Goal: Information Seeking & Learning: Learn about a topic

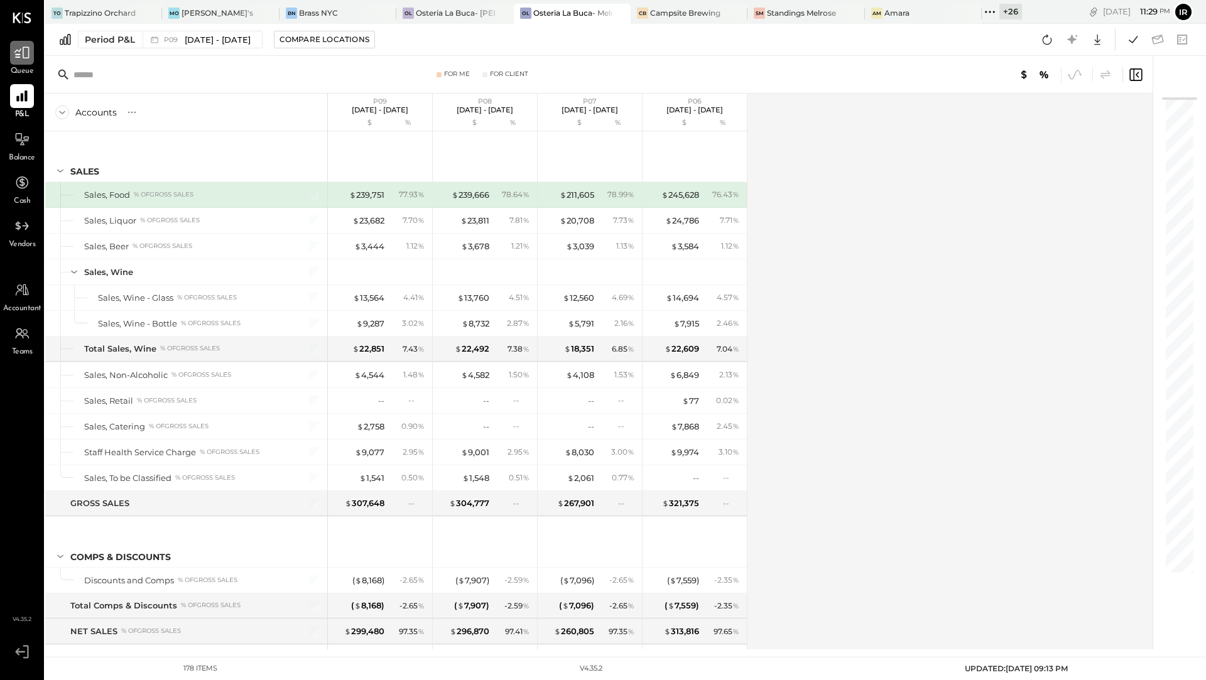
click at [23, 57] on icon at bounding box center [21, 53] width 15 height 12
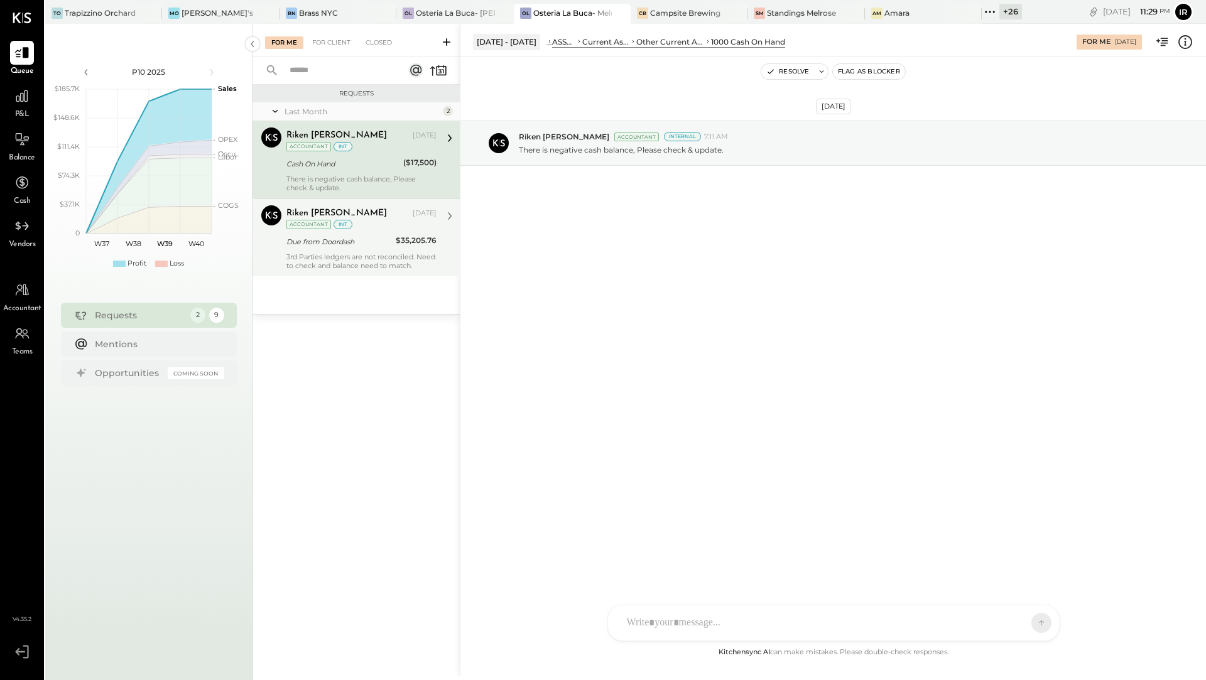
click at [354, 240] on div "Due from Doordash" at bounding box center [338, 241] width 105 height 13
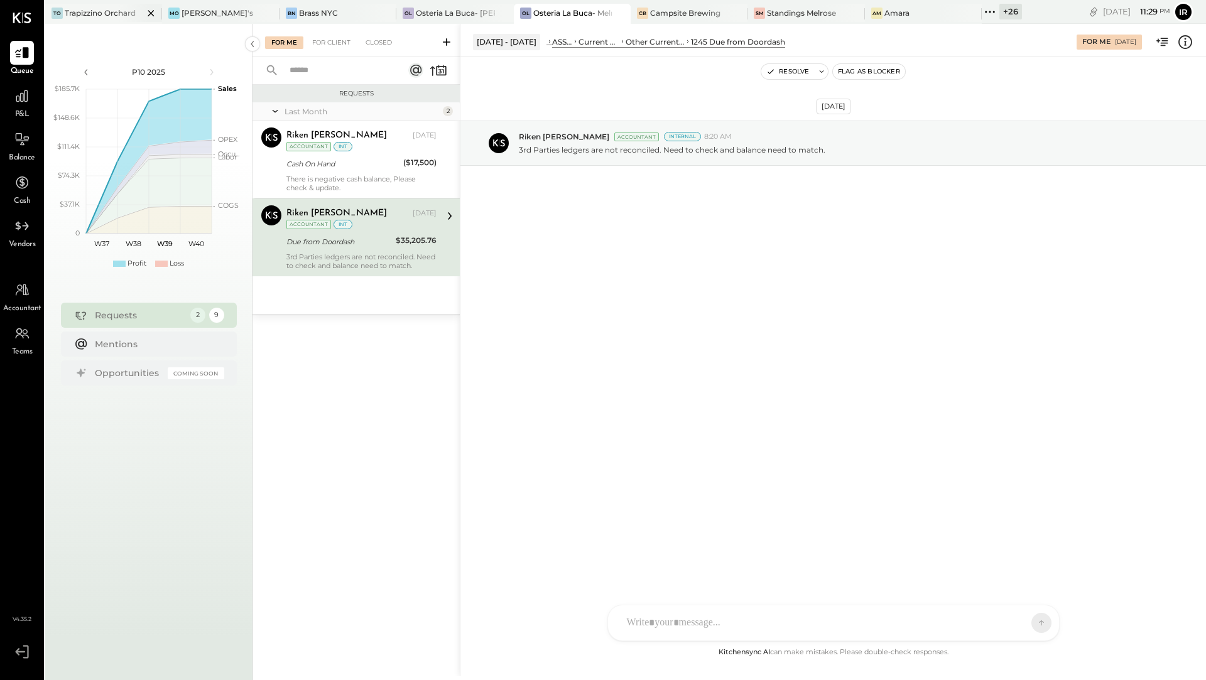
click at [82, 19] on div "TO Trapizzino Orchard" at bounding box center [103, 14] width 117 height 20
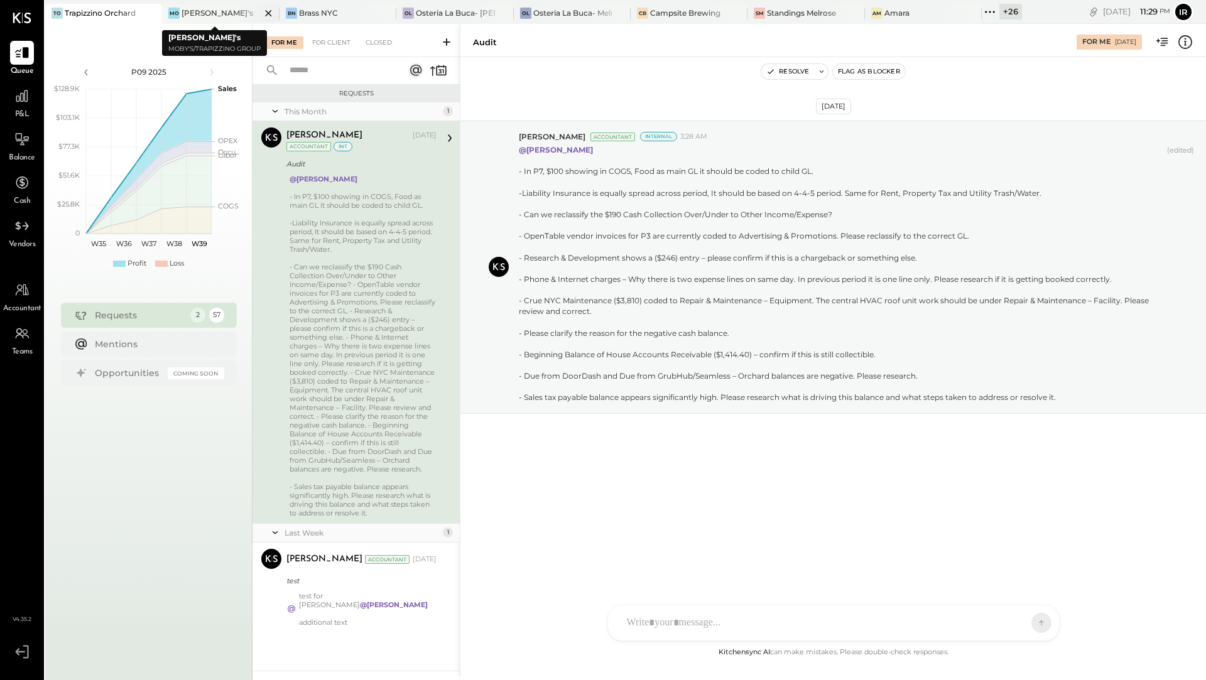
click at [198, 9] on div "[PERSON_NAME]'s" at bounding box center [217, 13] width 72 height 11
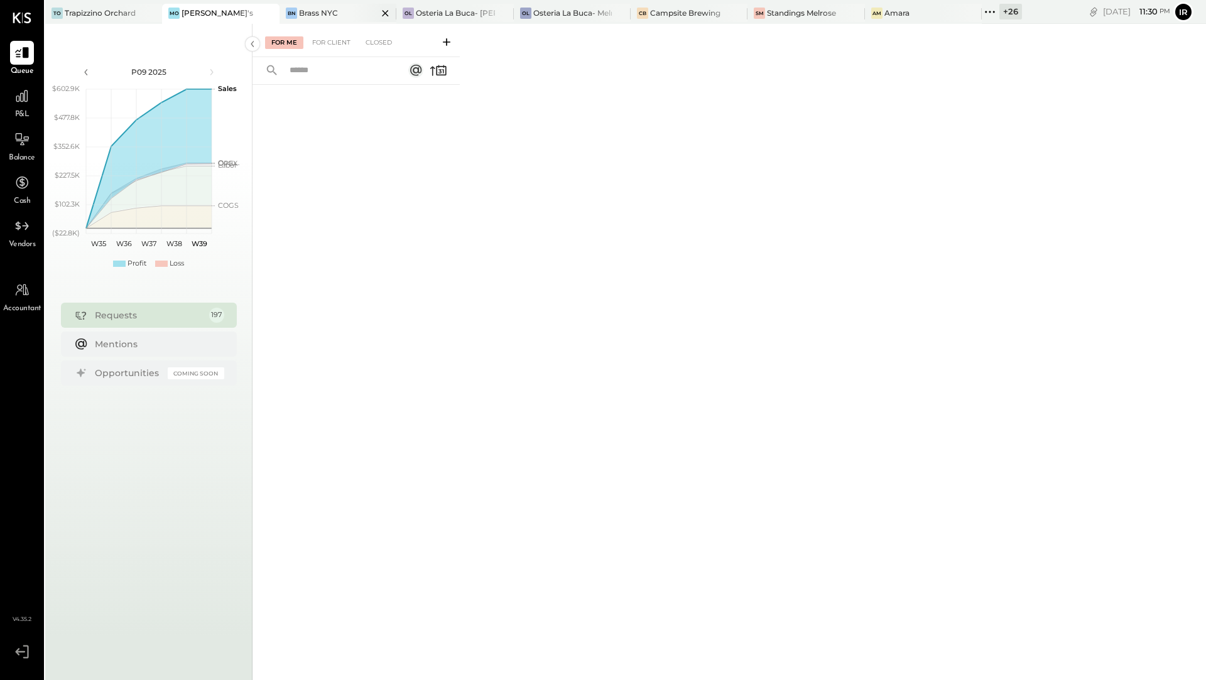
click at [327, 12] on div "Brass NYC" at bounding box center [318, 13] width 39 height 11
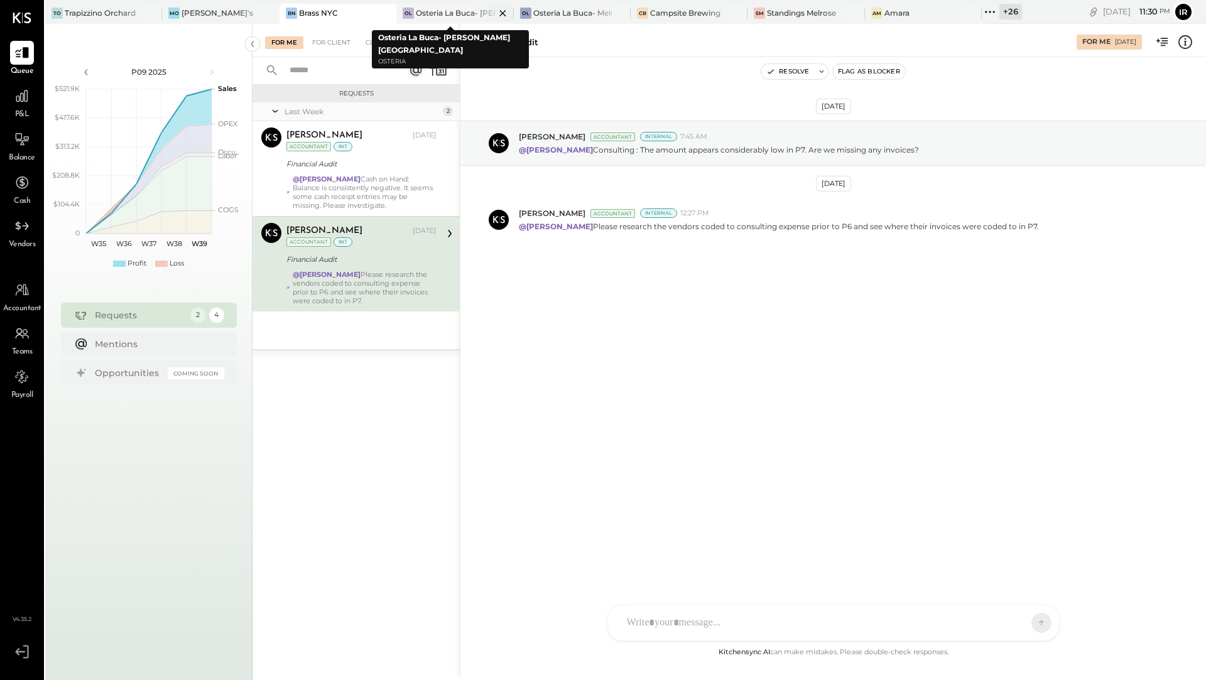
click at [440, 15] on div "Osteria La Buca- [PERSON_NAME][GEOGRAPHIC_DATA]" at bounding box center [455, 13] width 78 height 11
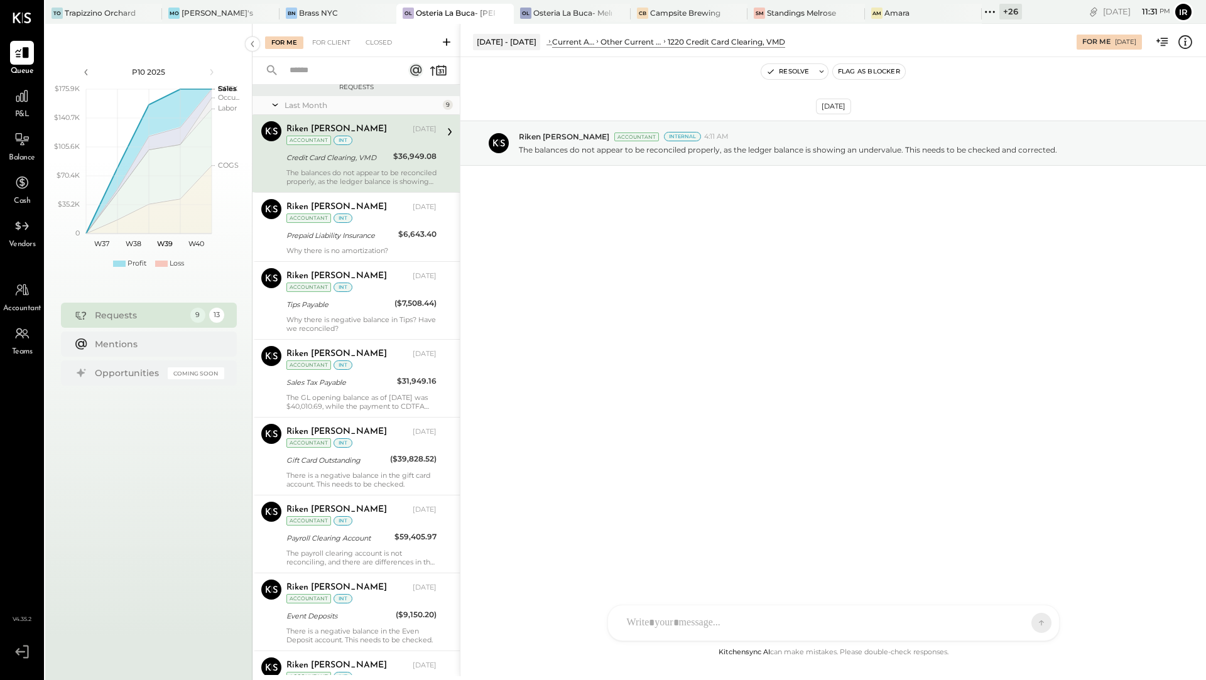
scroll to position [8, 0]
click at [457, 3] on div "TO Trapizzino Orchard Mo Moby's BN Brass NYC OL Osteria La Buca- Sherman Oaks O…" at bounding box center [533, 12] width 976 height 24
click at [377, 181] on div "The balances do not appear to be reconciled properly, as the ledger balance is …" at bounding box center [361, 176] width 150 height 18
click at [372, 246] on div "Why there is no amortization?" at bounding box center [361, 249] width 150 height 9
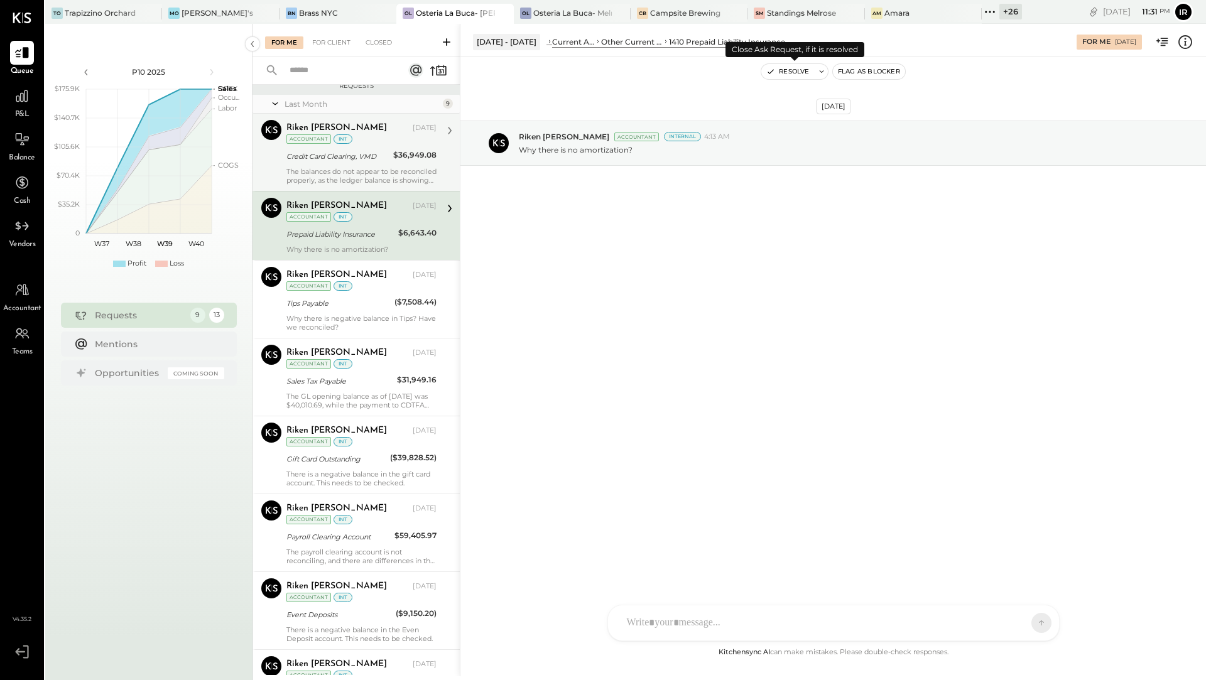
click at [785, 75] on button "Resolve" at bounding box center [787, 71] width 53 height 15
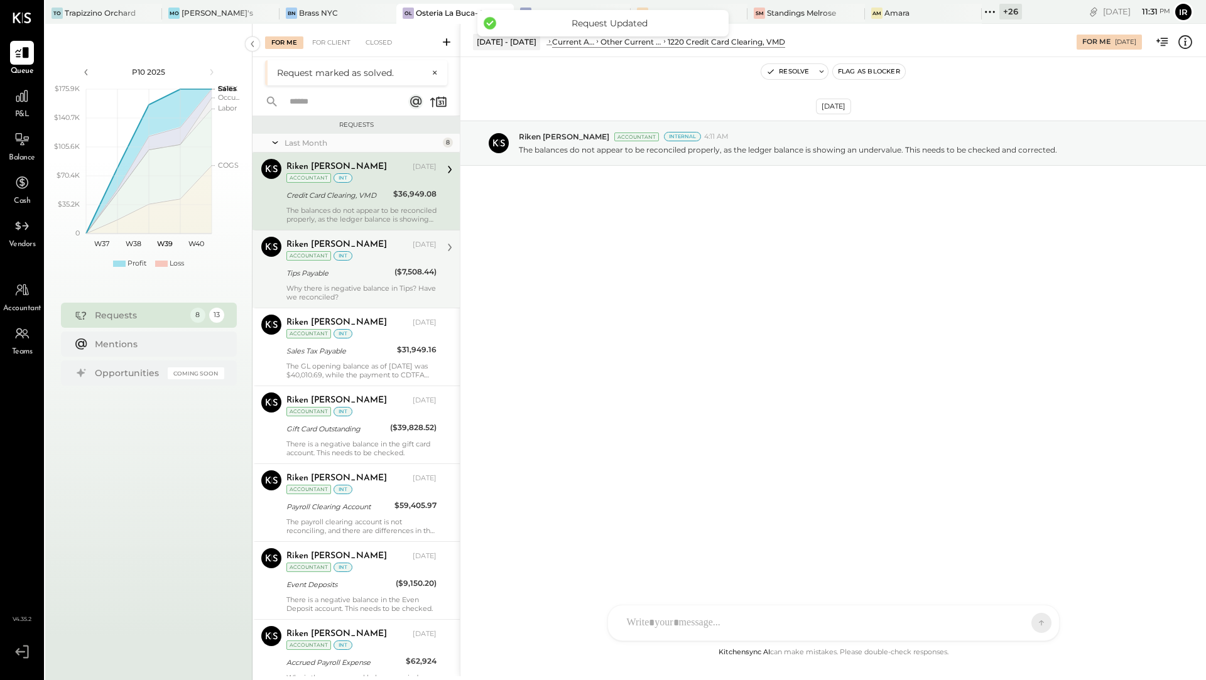
click at [367, 276] on div "Tips Payable" at bounding box center [338, 273] width 104 height 13
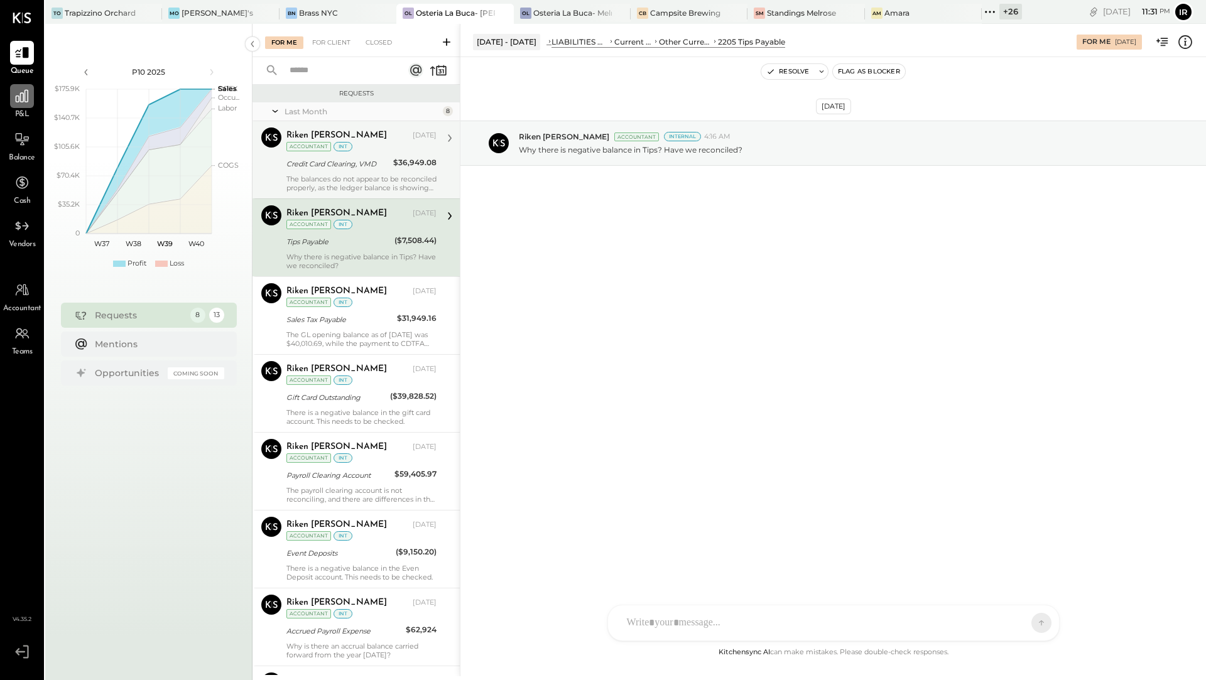
click at [17, 97] on icon at bounding box center [22, 96] width 16 height 16
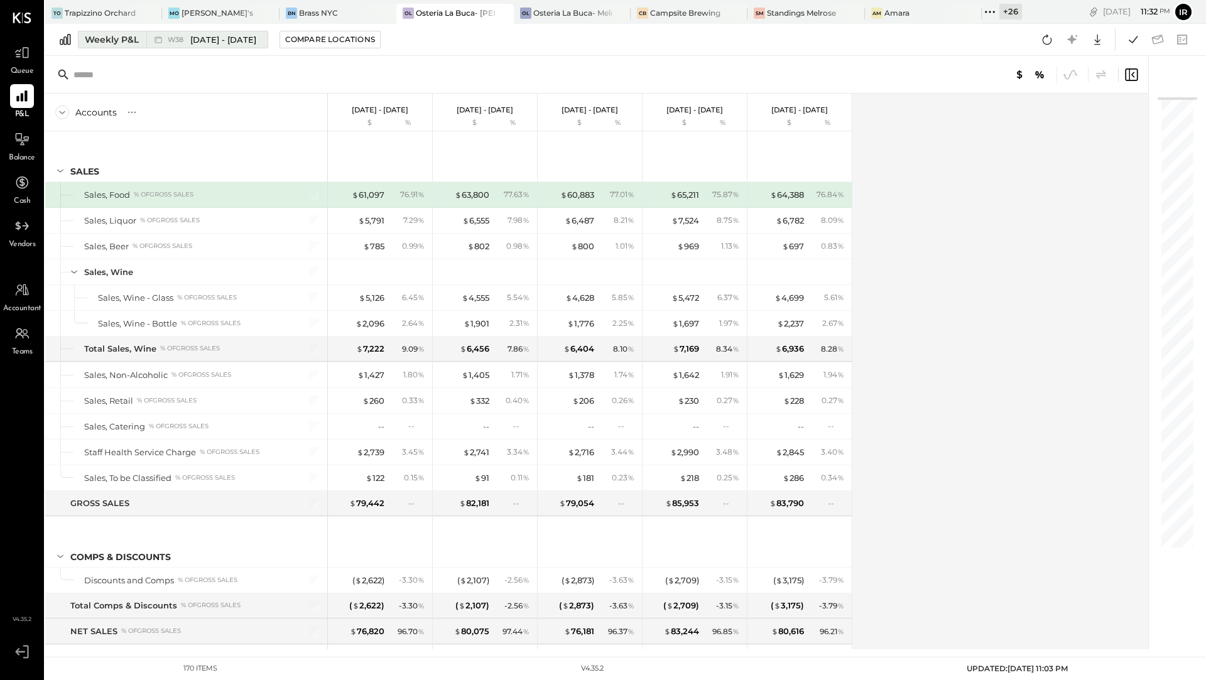
click at [88, 44] on div "Weekly P&L" at bounding box center [112, 39] width 54 height 13
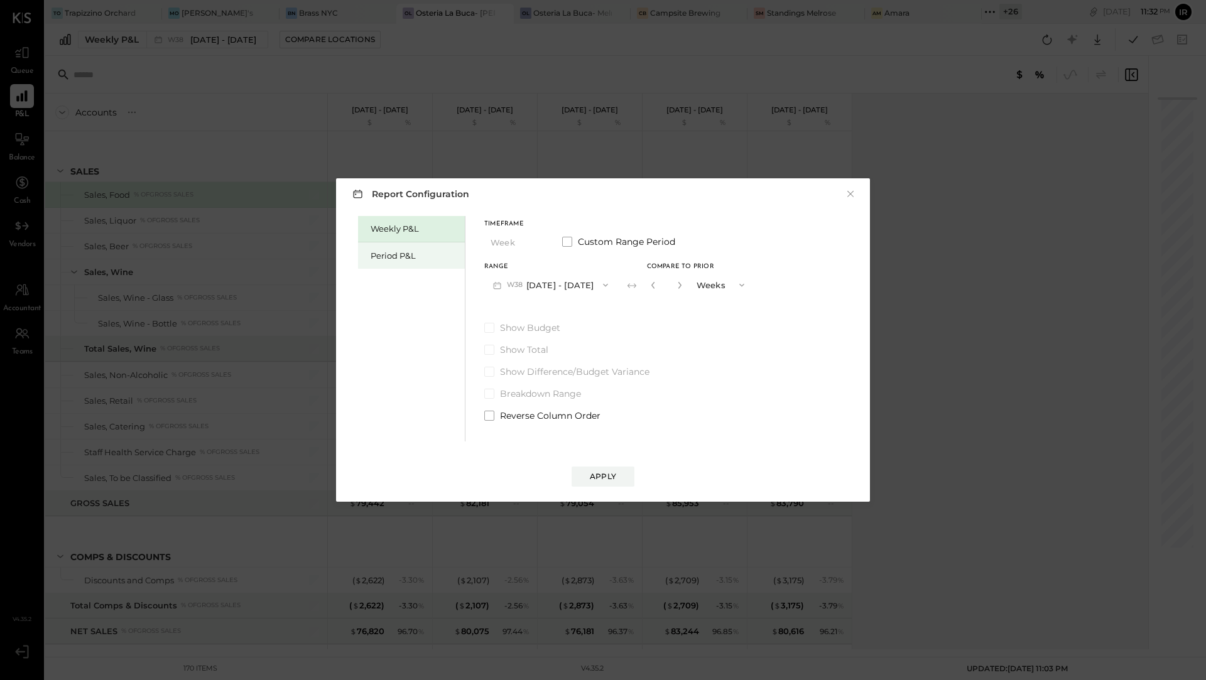
click at [453, 256] on div "Period P&L" at bounding box center [414, 256] width 88 height 12
click at [613, 295] on button "P10 Sep 8 - Oct 5, 2025" at bounding box center [548, 284] width 129 height 23
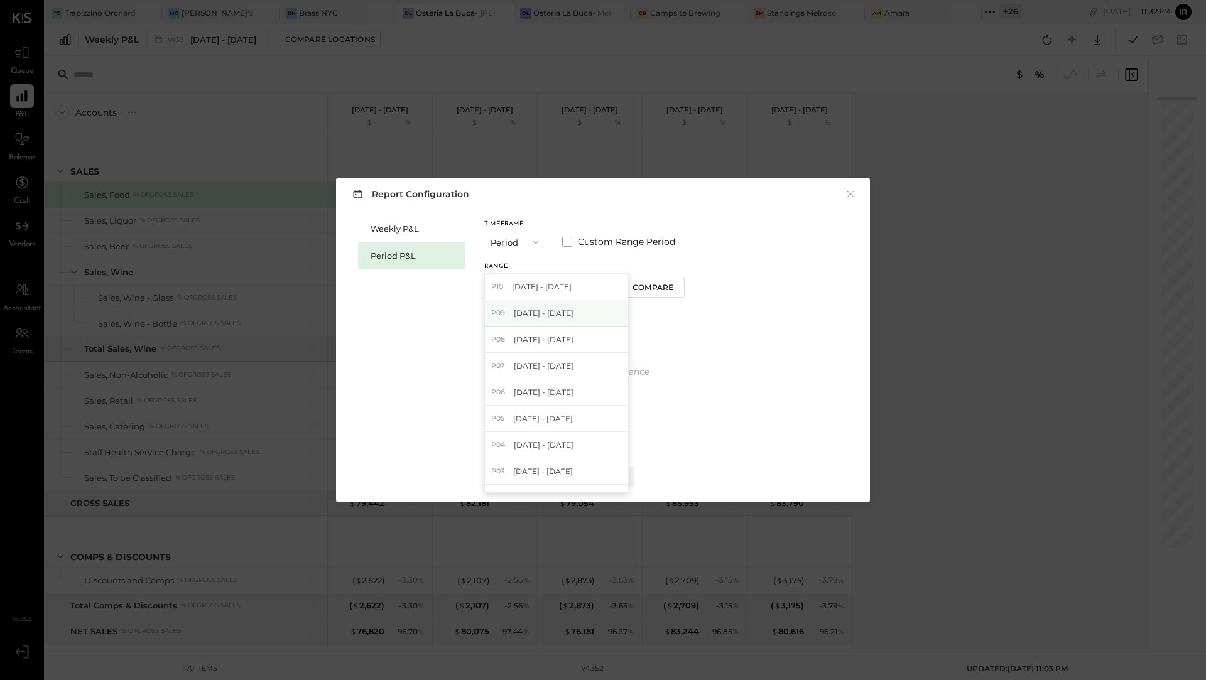
click at [610, 317] on div "P09 Aug 11 - Sep 7, 2025" at bounding box center [556, 313] width 143 height 26
click at [678, 296] on button "Compare" at bounding box center [654, 288] width 63 height 20
click at [681, 284] on icon "button" at bounding box center [678, 285] width 8 height 8
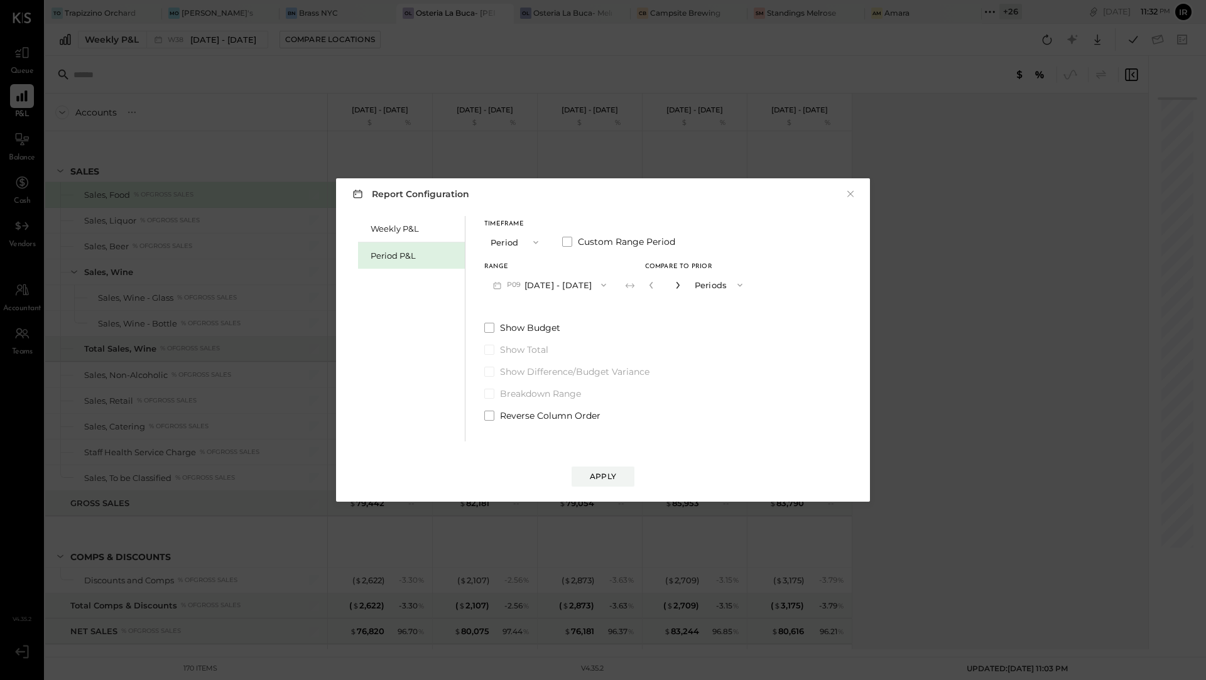
click at [681, 284] on icon "button" at bounding box center [678, 285] width 8 height 8
type input "*"
click at [600, 469] on button "Apply" at bounding box center [602, 477] width 63 height 20
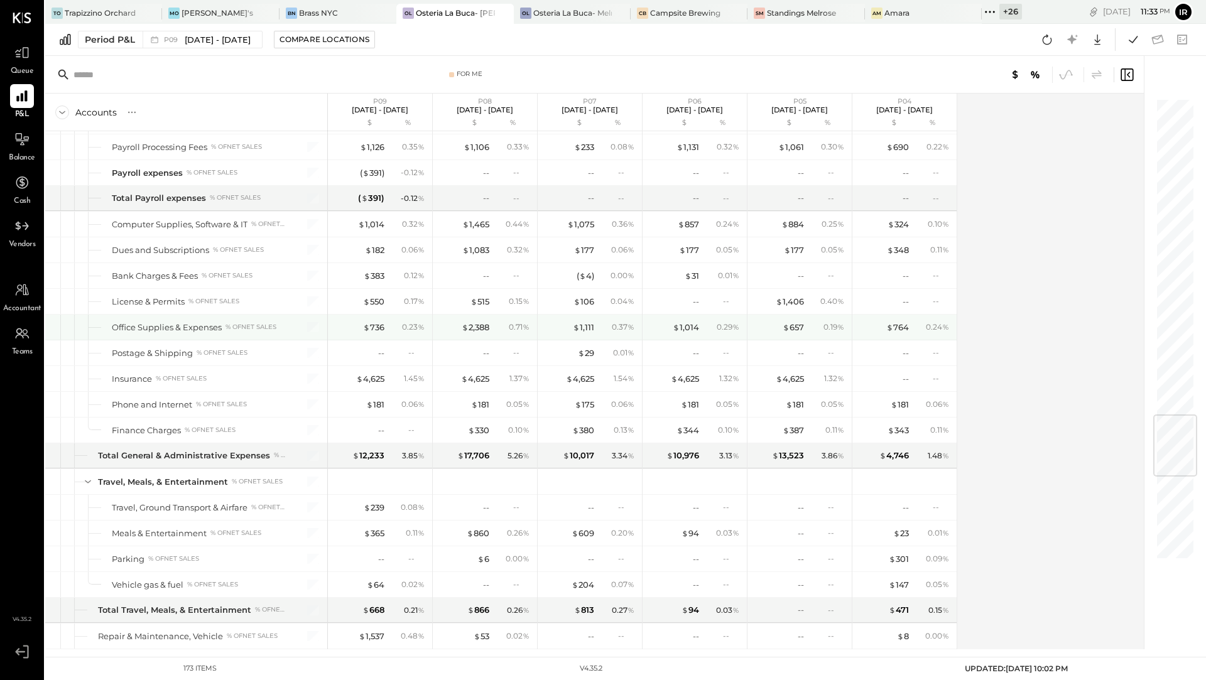
scroll to position [2641, 0]
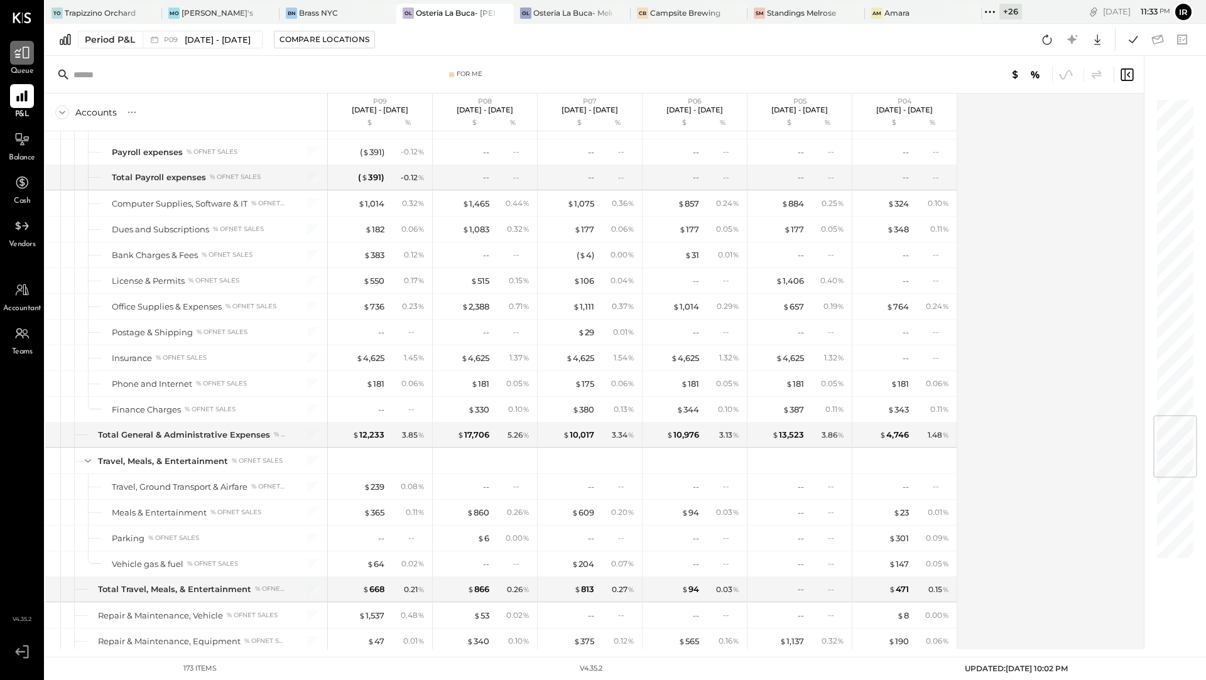
click at [24, 51] on icon at bounding box center [22, 53] width 16 height 16
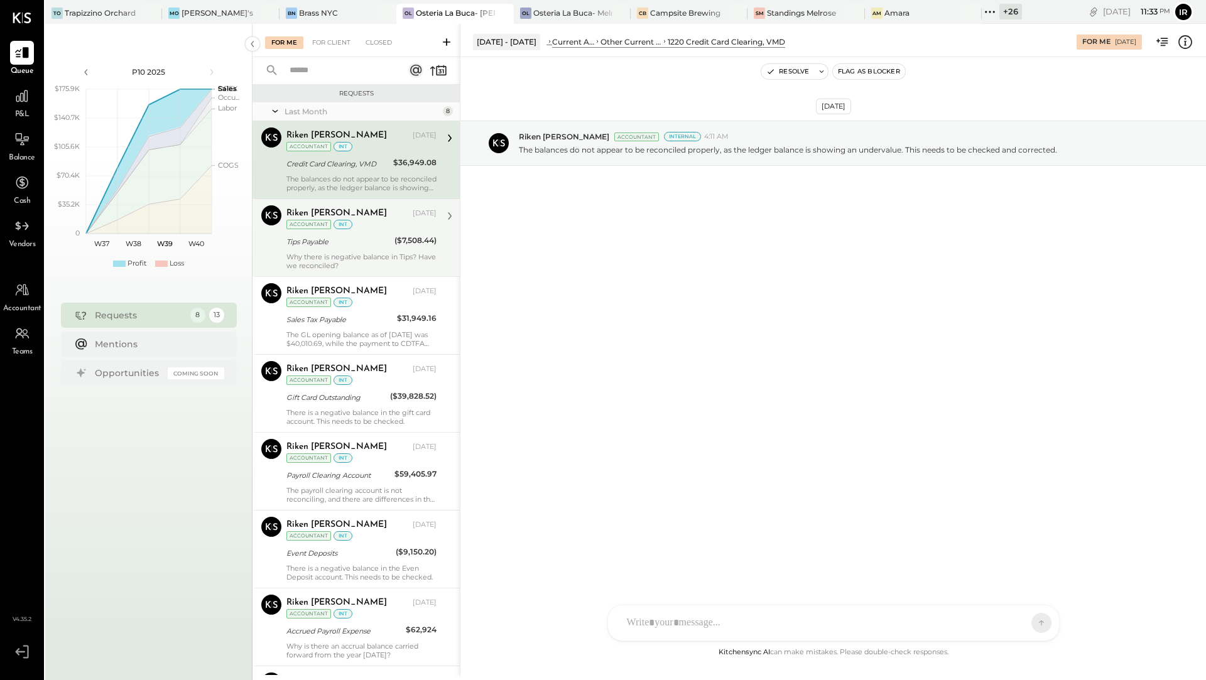
click at [337, 220] on div "int" at bounding box center [342, 224] width 19 height 9
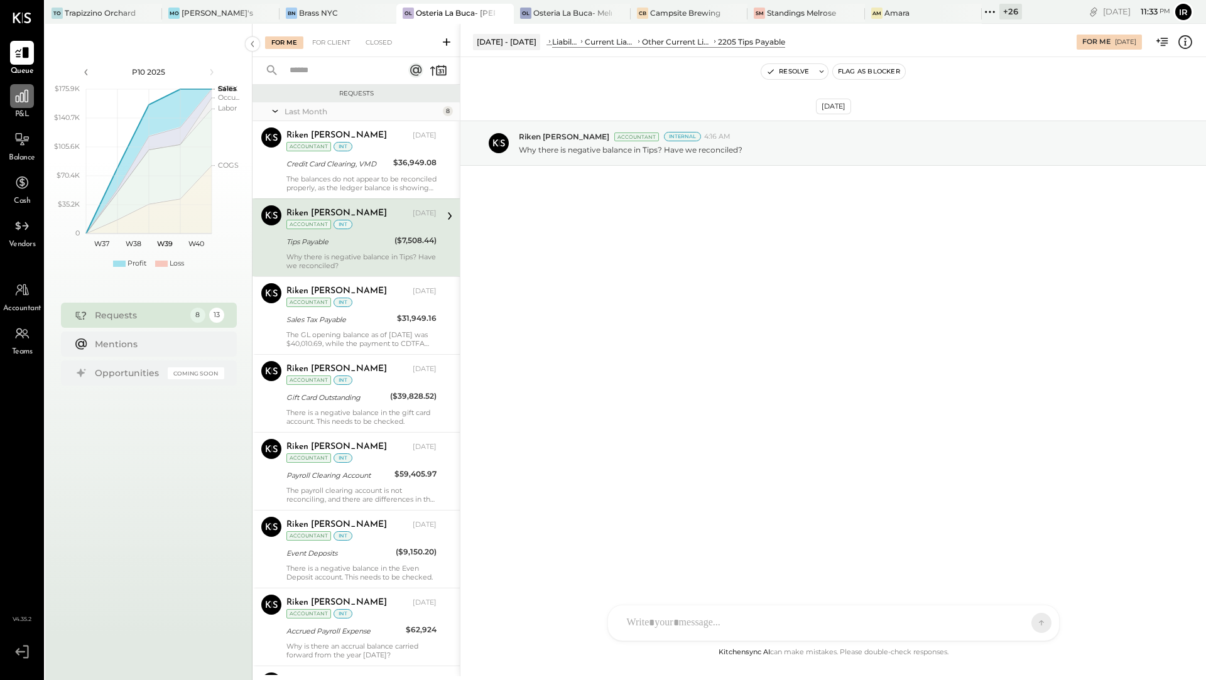
click at [24, 105] on div at bounding box center [22, 96] width 24 height 24
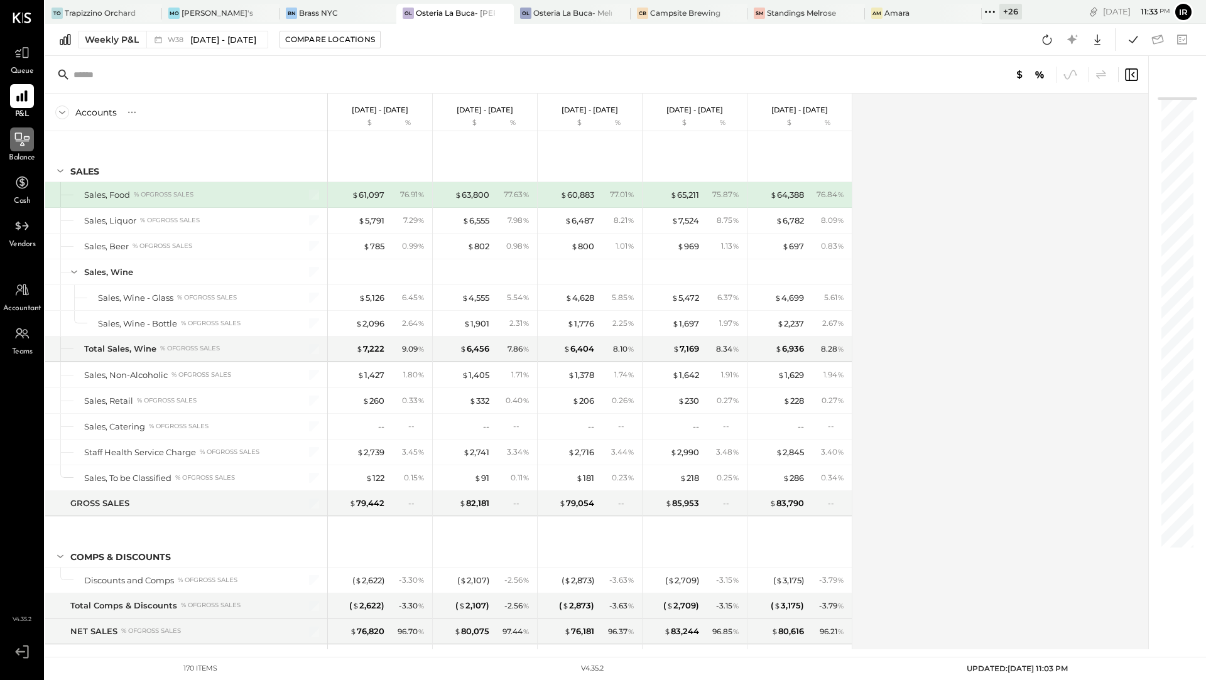
click at [21, 145] on icon at bounding box center [22, 138] width 14 height 13
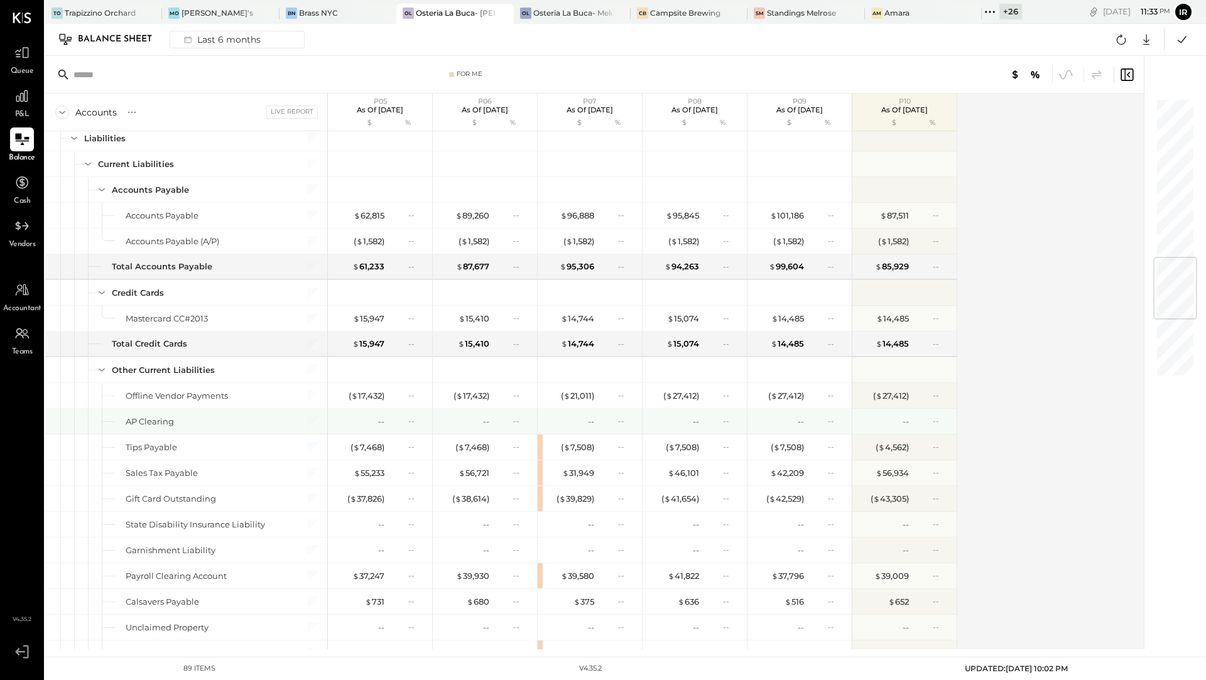
scroll to position [1319, 0]
click at [18, 114] on span "P&L" at bounding box center [22, 114] width 14 height 11
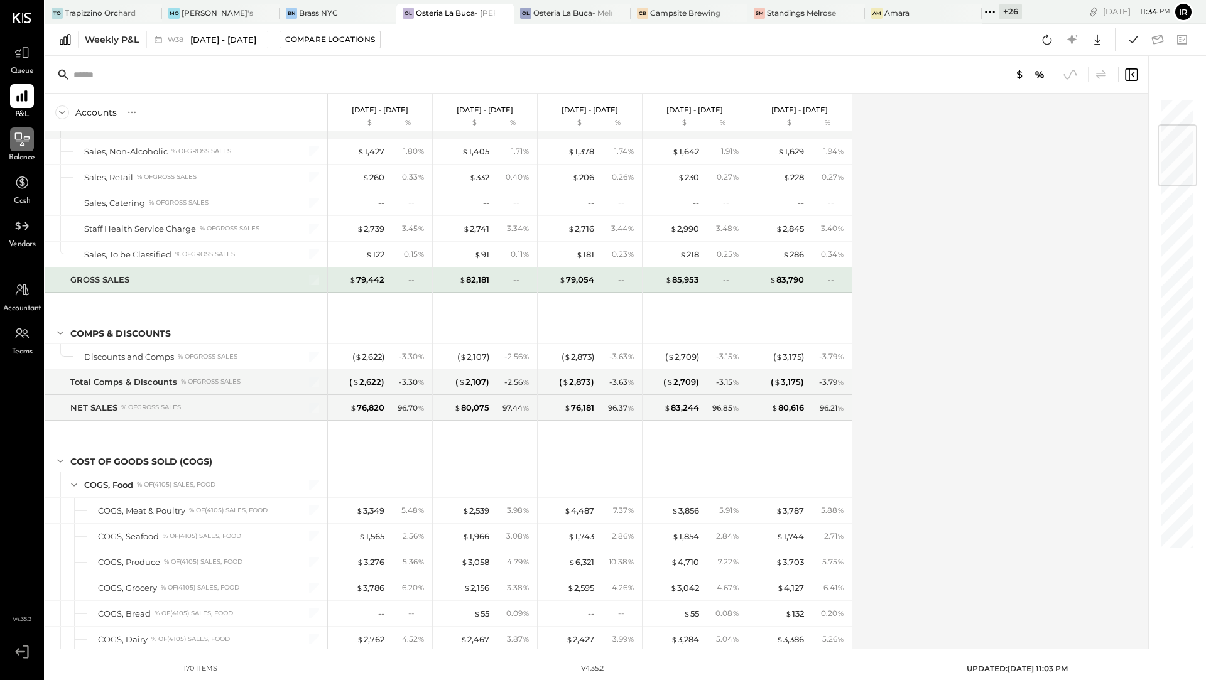
scroll to position [222, 0]
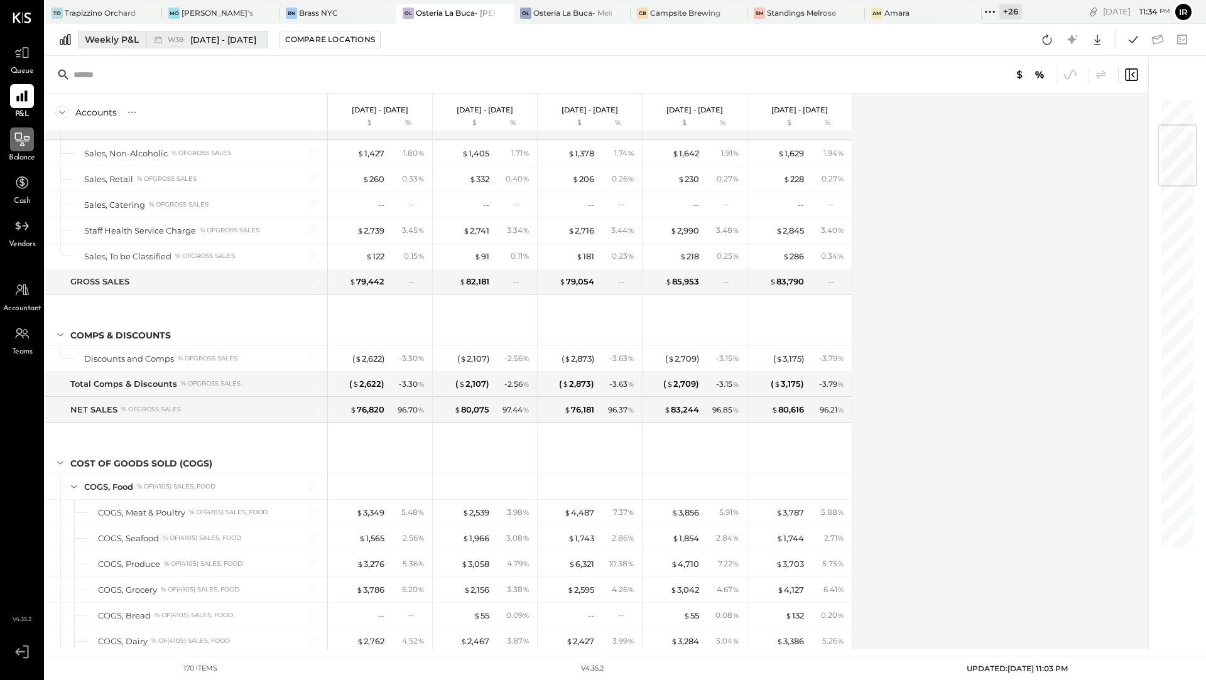
click at [124, 40] on div "Weekly P&L" at bounding box center [112, 39] width 54 height 13
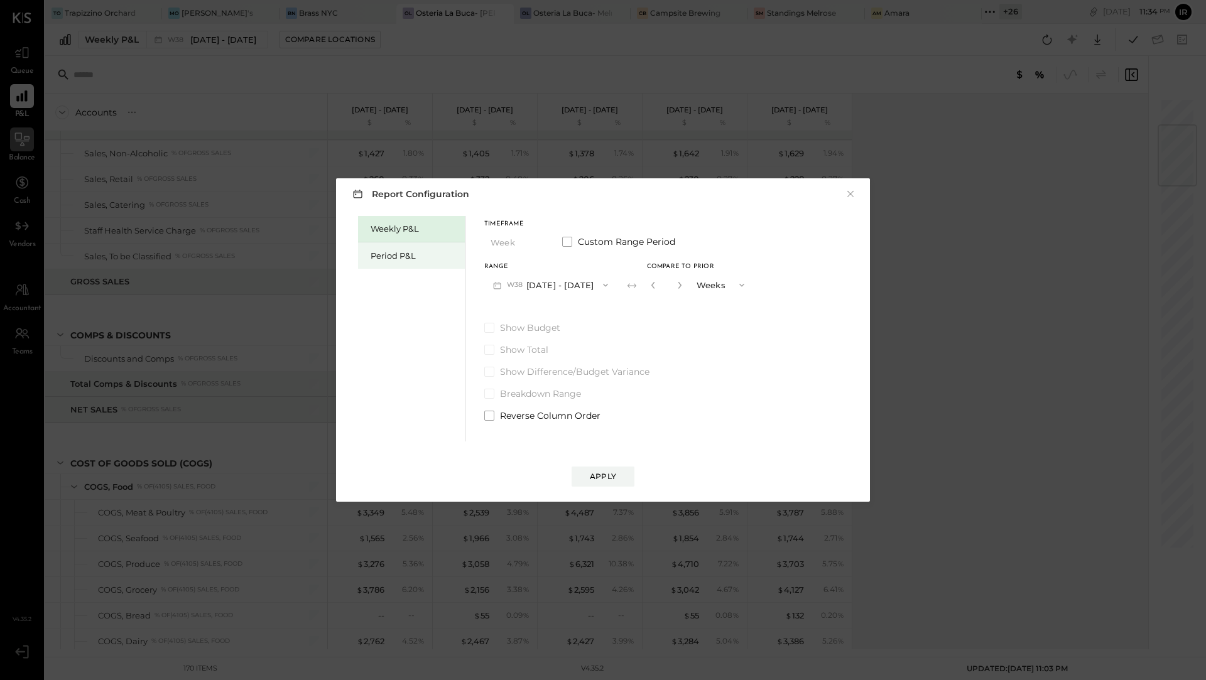
click at [385, 251] on div "Period P&L" at bounding box center [414, 256] width 88 height 12
click at [607, 283] on icon "button" at bounding box center [601, 285] width 10 height 10
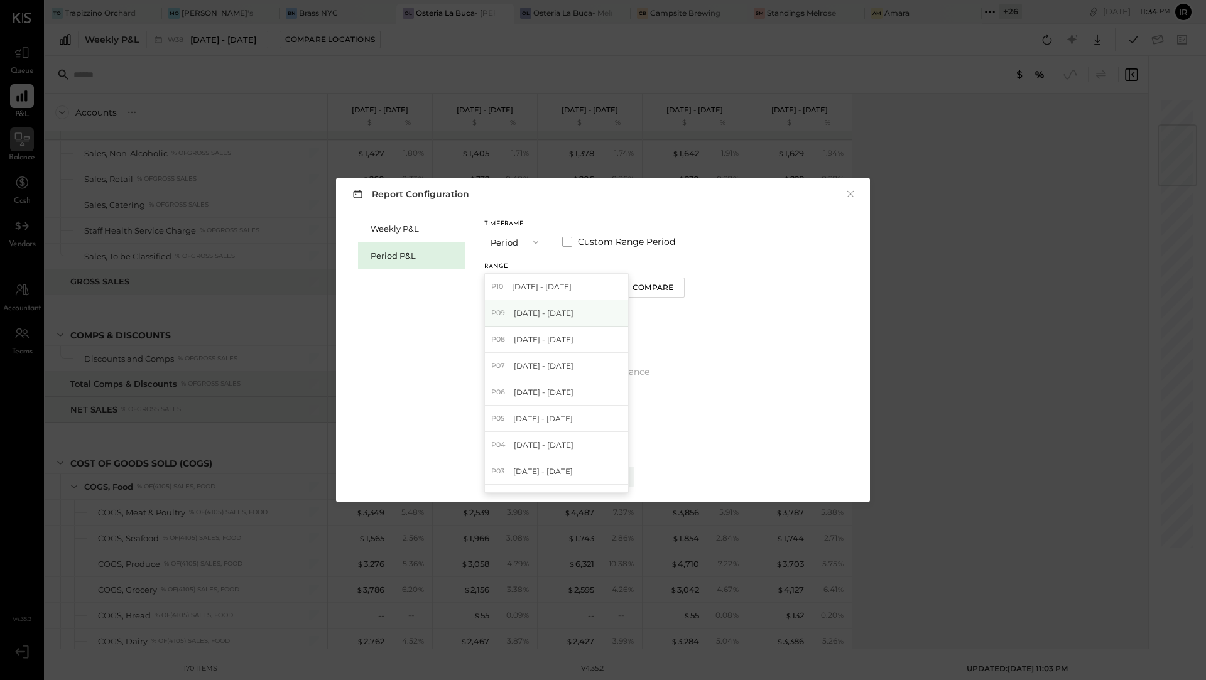
click at [599, 316] on div "P09 Aug 11 - Sep 7, 2025" at bounding box center [556, 313] width 143 height 26
click at [675, 289] on div "Compare" at bounding box center [654, 287] width 41 height 11
click at [681, 281] on icon "button" at bounding box center [678, 285] width 8 height 8
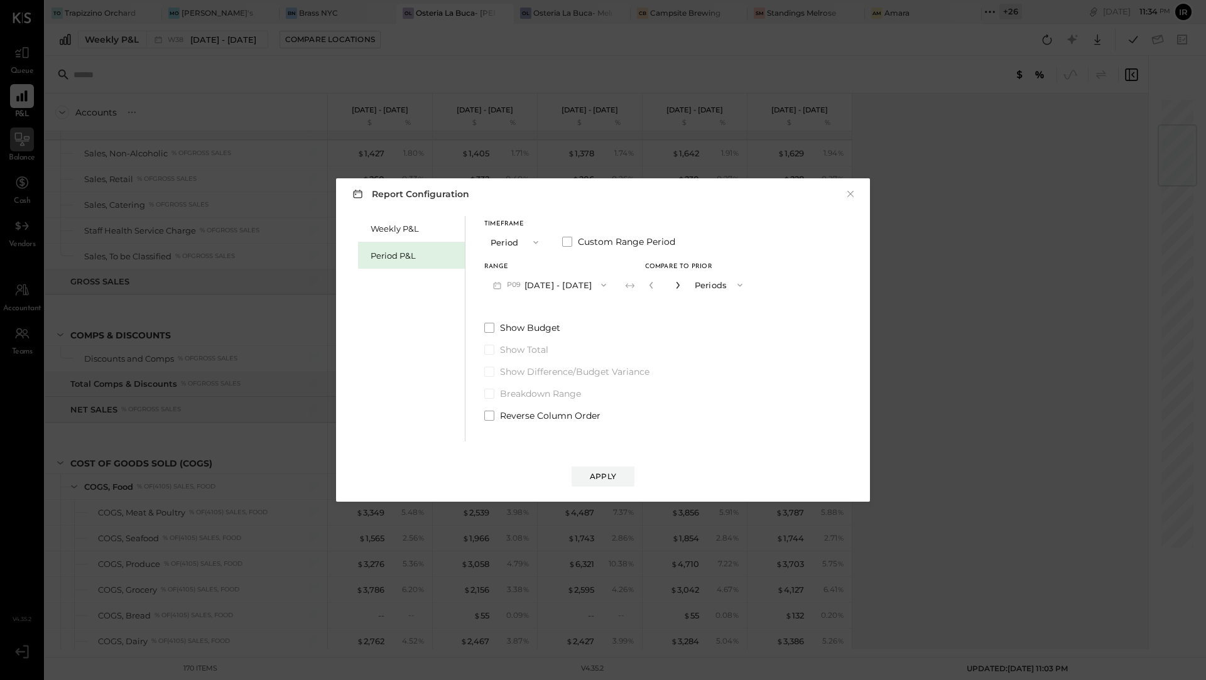
click at [681, 281] on icon "button" at bounding box center [678, 285] width 8 height 8
type input "*"
click at [608, 467] on button "Apply" at bounding box center [602, 477] width 63 height 20
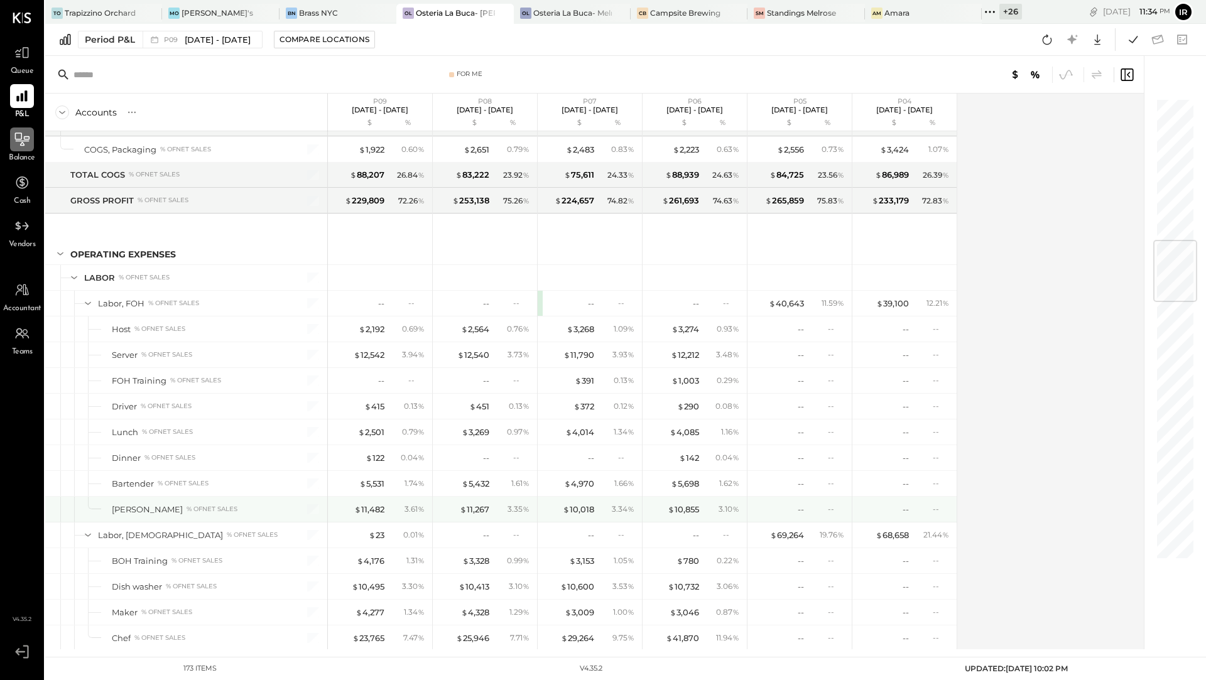
scroll to position [1184, 0]
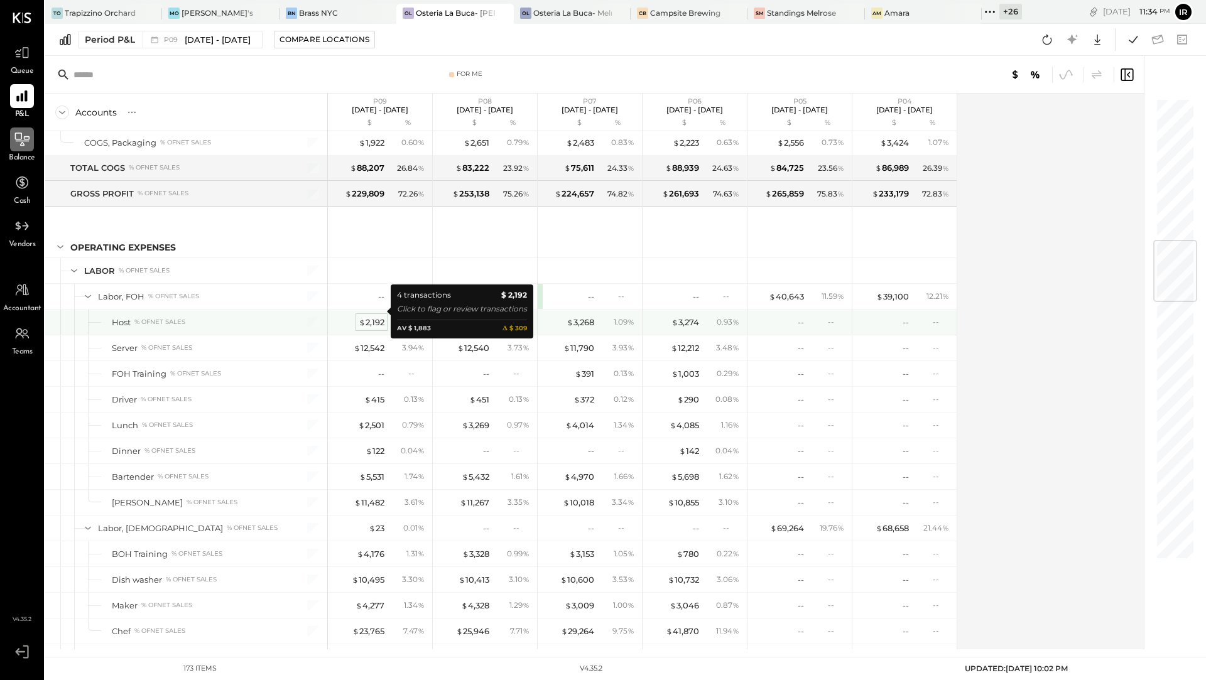
click at [374, 316] on div "$ 2,192" at bounding box center [372, 322] width 26 height 12
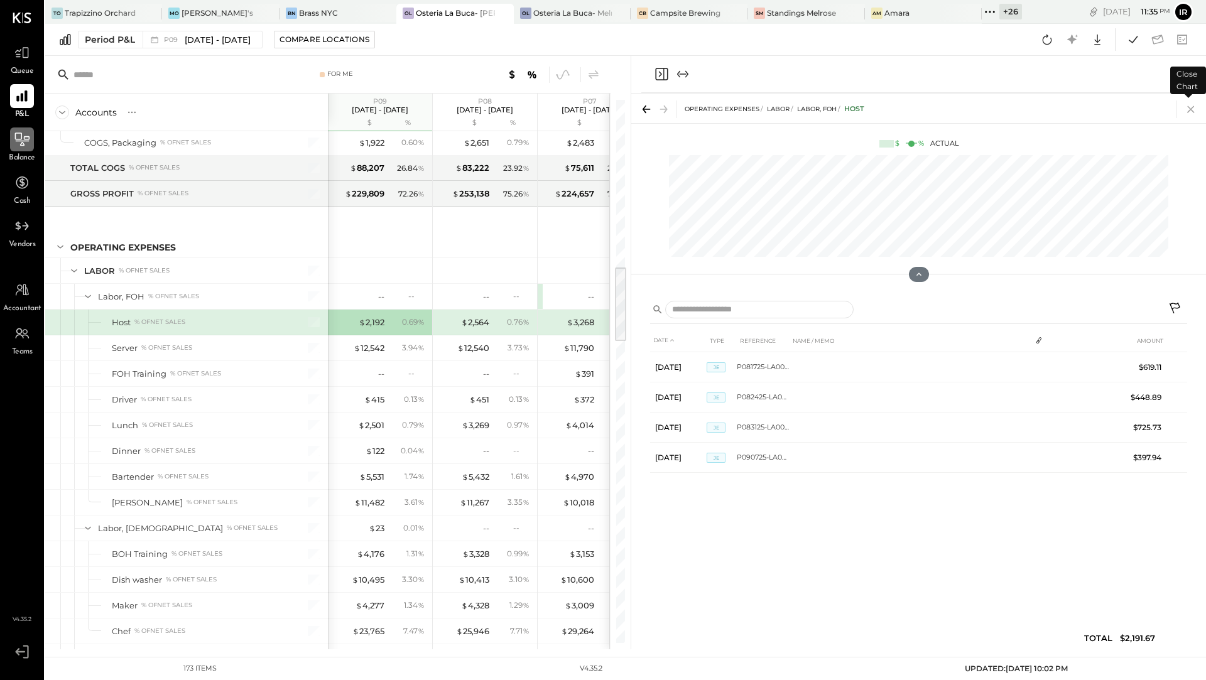
click at [1190, 110] on icon at bounding box center [1190, 109] width 7 height 7
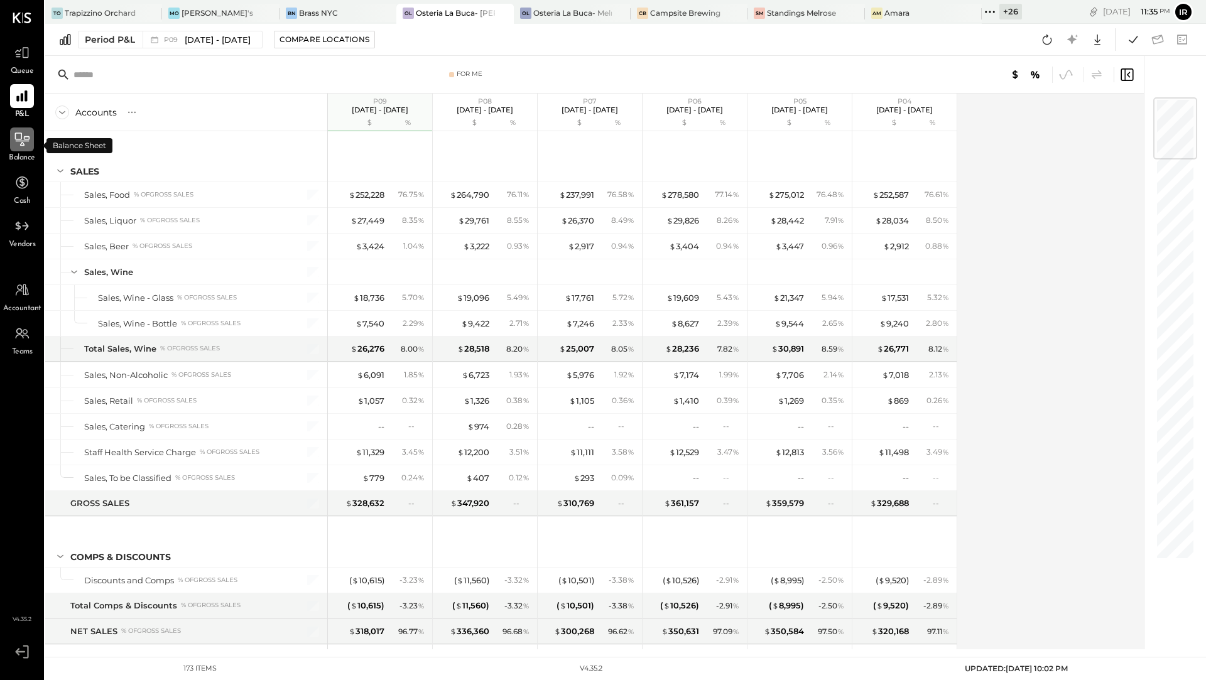
click at [23, 144] on icon at bounding box center [22, 139] width 16 height 16
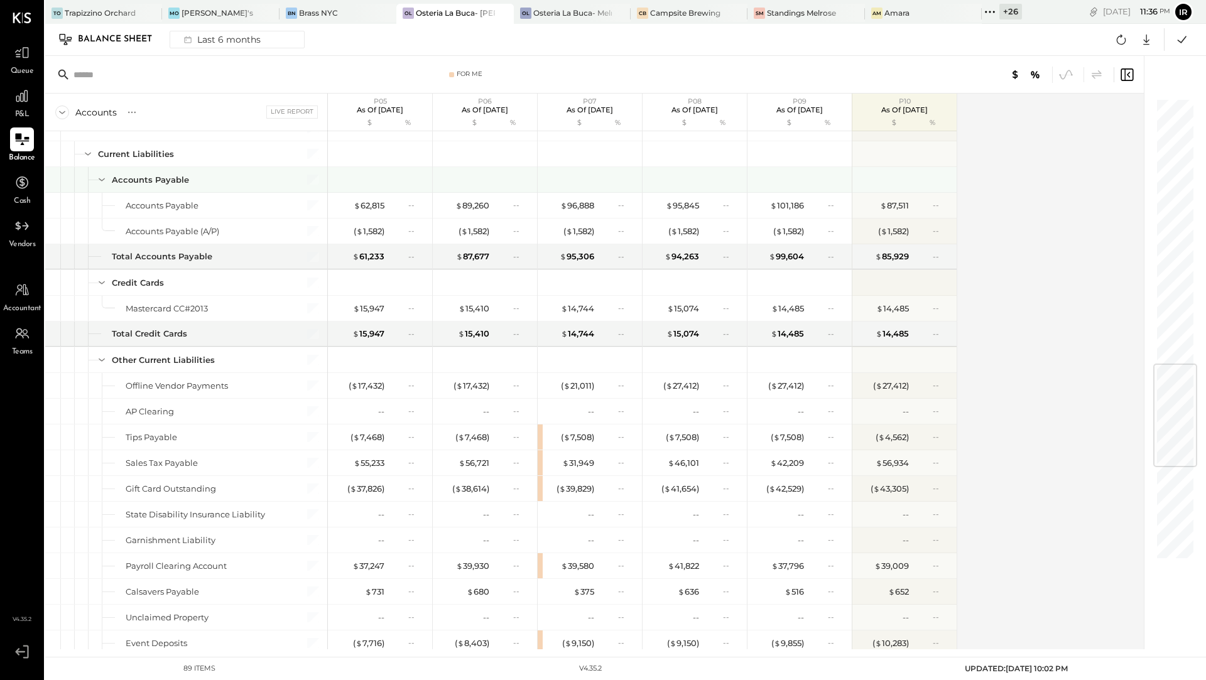
scroll to position [1330, 0]
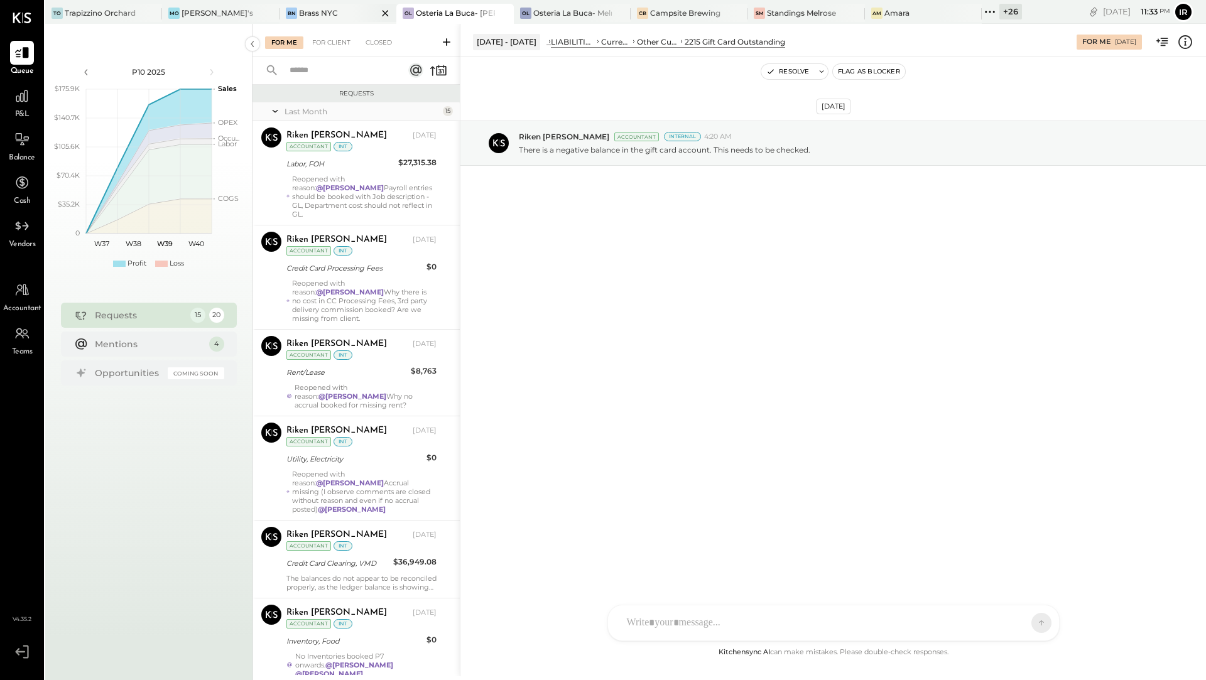
scroll to position [721, 0]
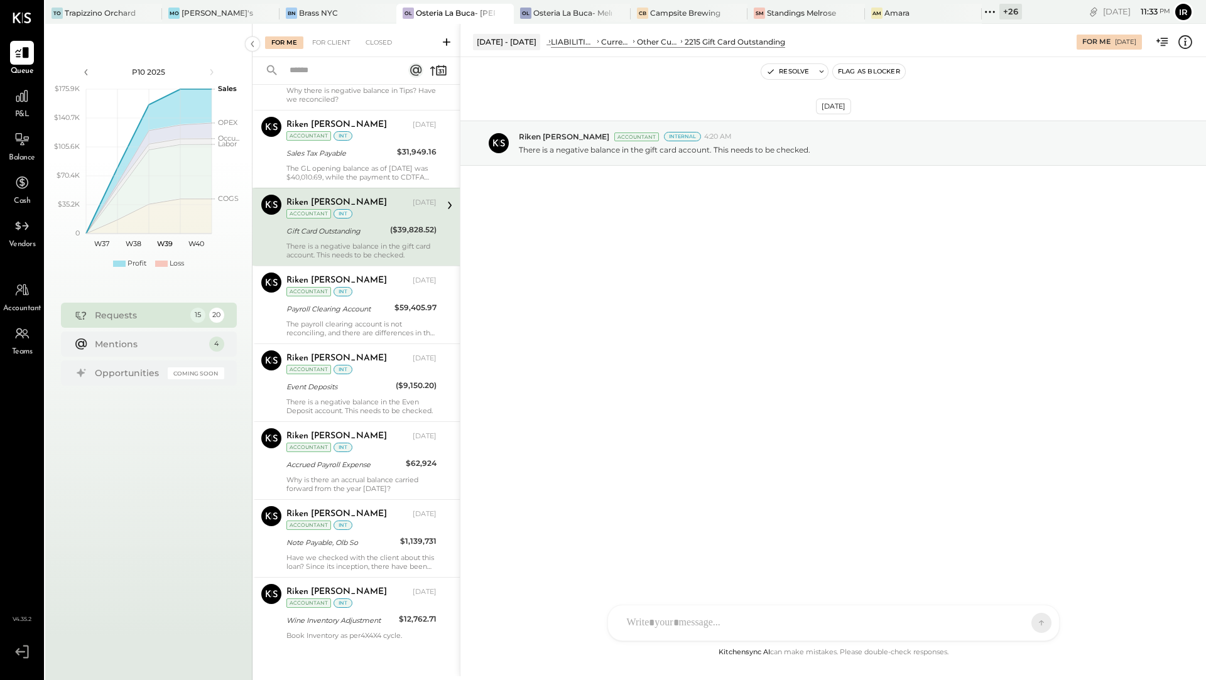
click at [428, 5] on div "OL Osteria La Buca- [PERSON_NAME][GEOGRAPHIC_DATA]" at bounding box center [454, 14] width 117 height 20
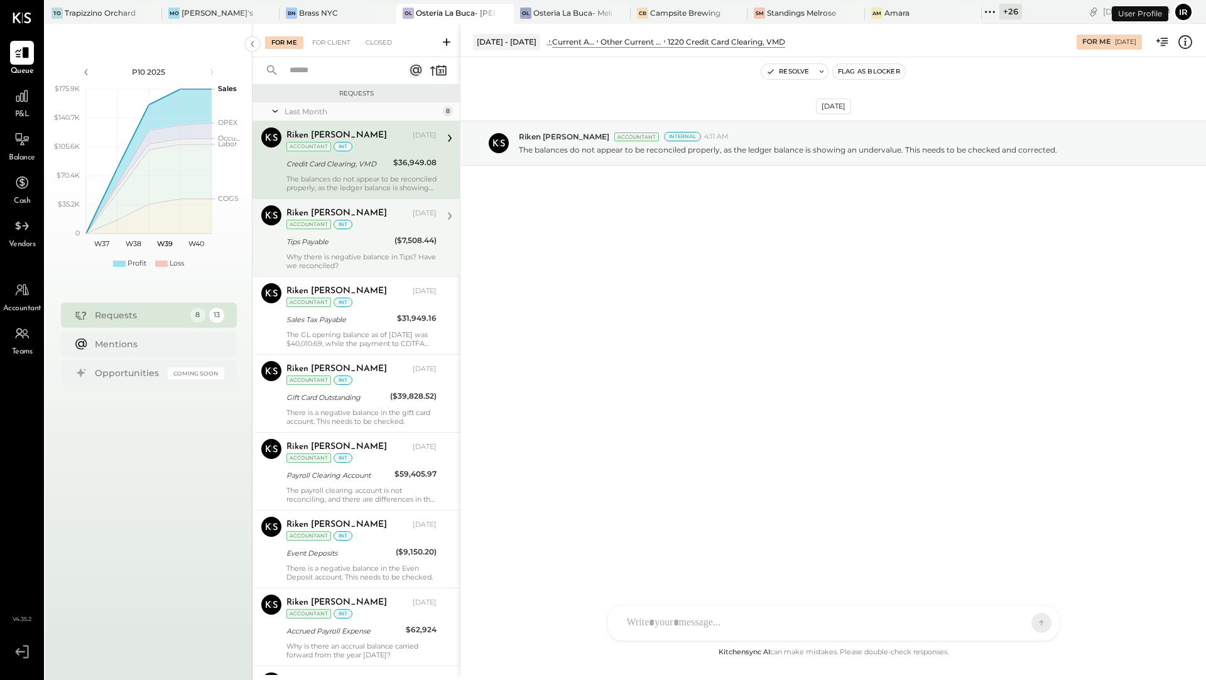
click at [353, 245] on div "Tips Payable" at bounding box center [338, 241] width 104 height 13
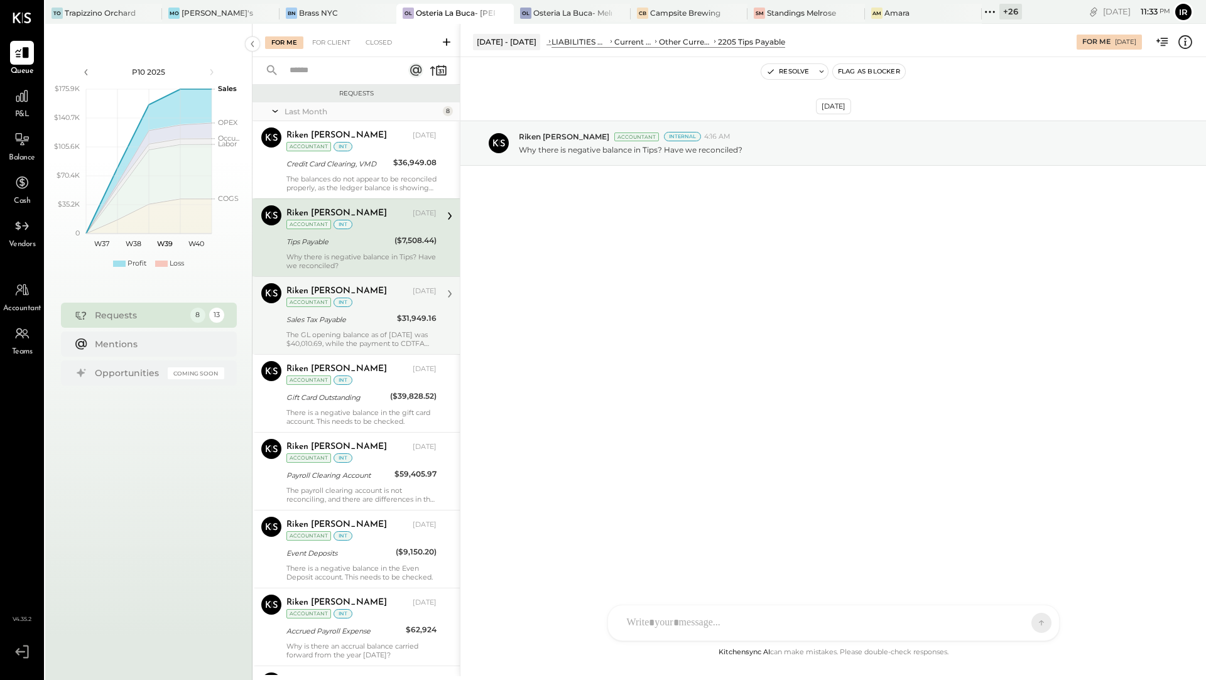
click at [359, 316] on div "Sales Tax Payable" at bounding box center [339, 319] width 107 height 13
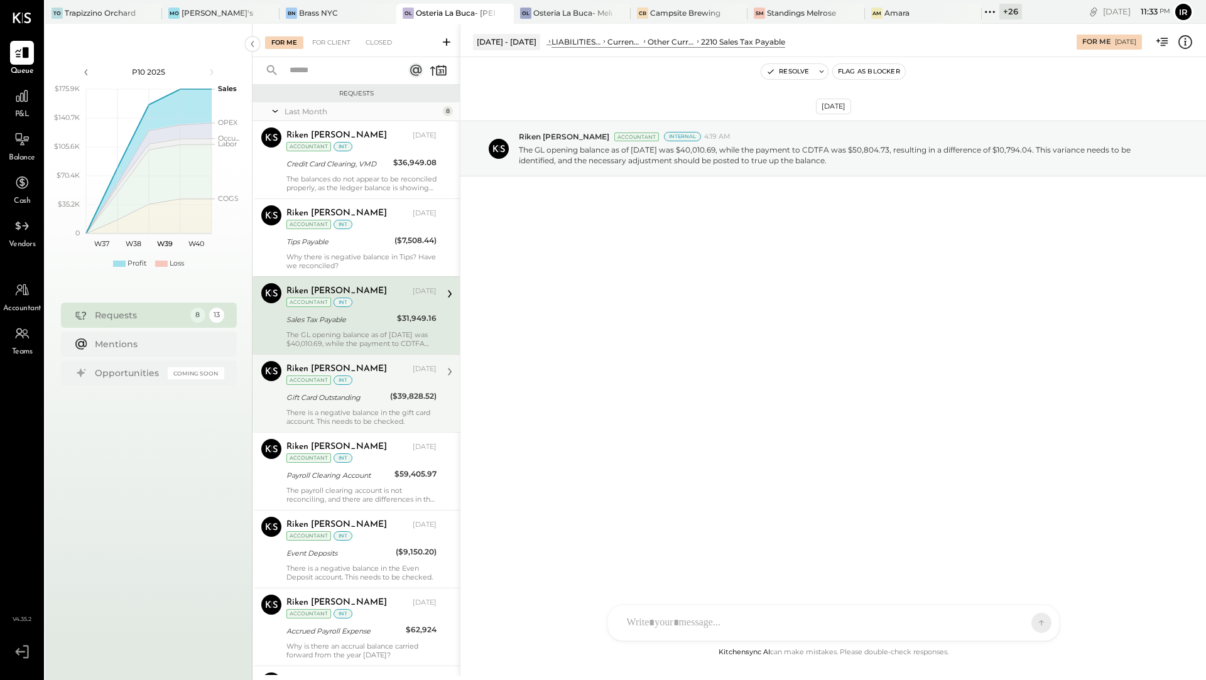
click at [345, 386] on div "[PERSON_NAME] [DATE] Accountant int Gift Card Outstanding ($39,828.52) There is…" at bounding box center [361, 393] width 150 height 65
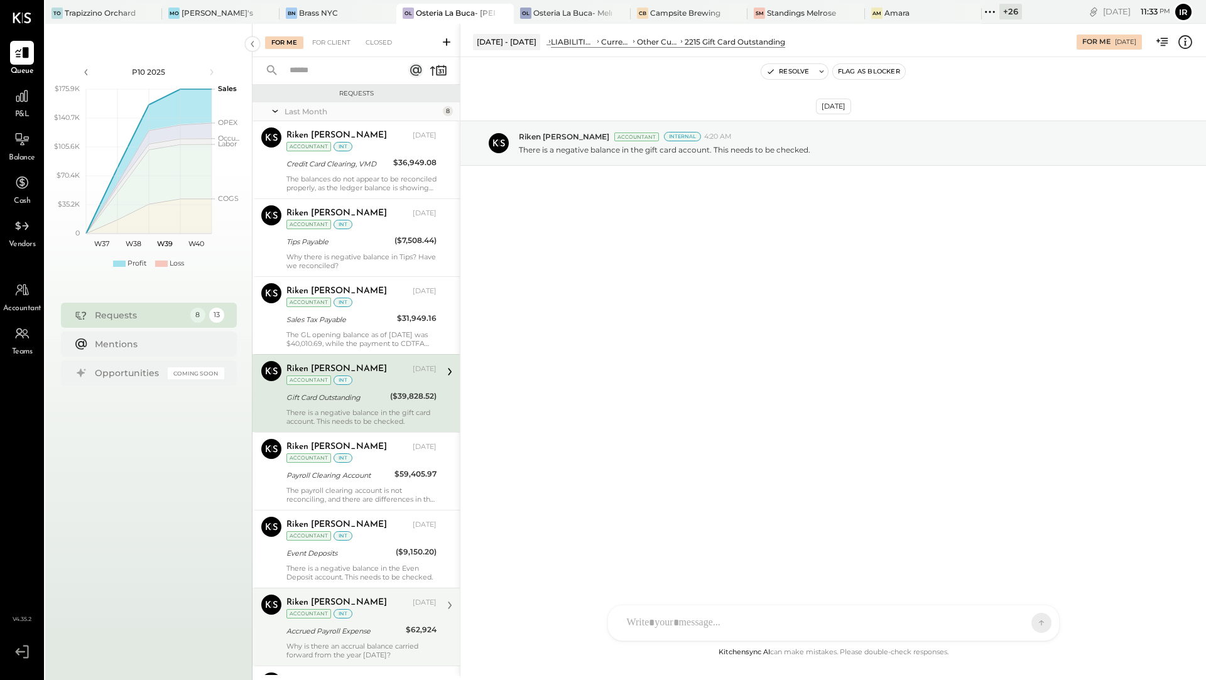
click at [347, 609] on div "int" at bounding box center [342, 613] width 19 height 9
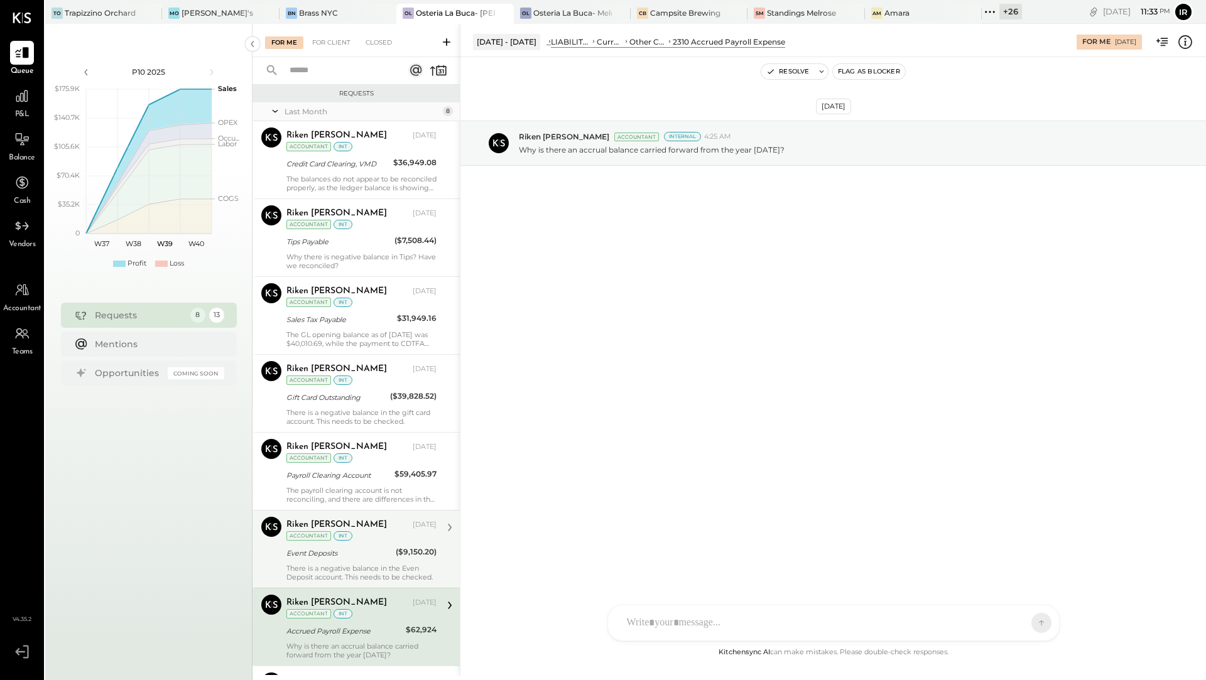
click at [347, 578] on div "Riken [PERSON_NAME] Accountant [PERSON_NAME] [DATE] Accountant int Event Deposi…" at bounding box center [355, 549] width 207 height 78
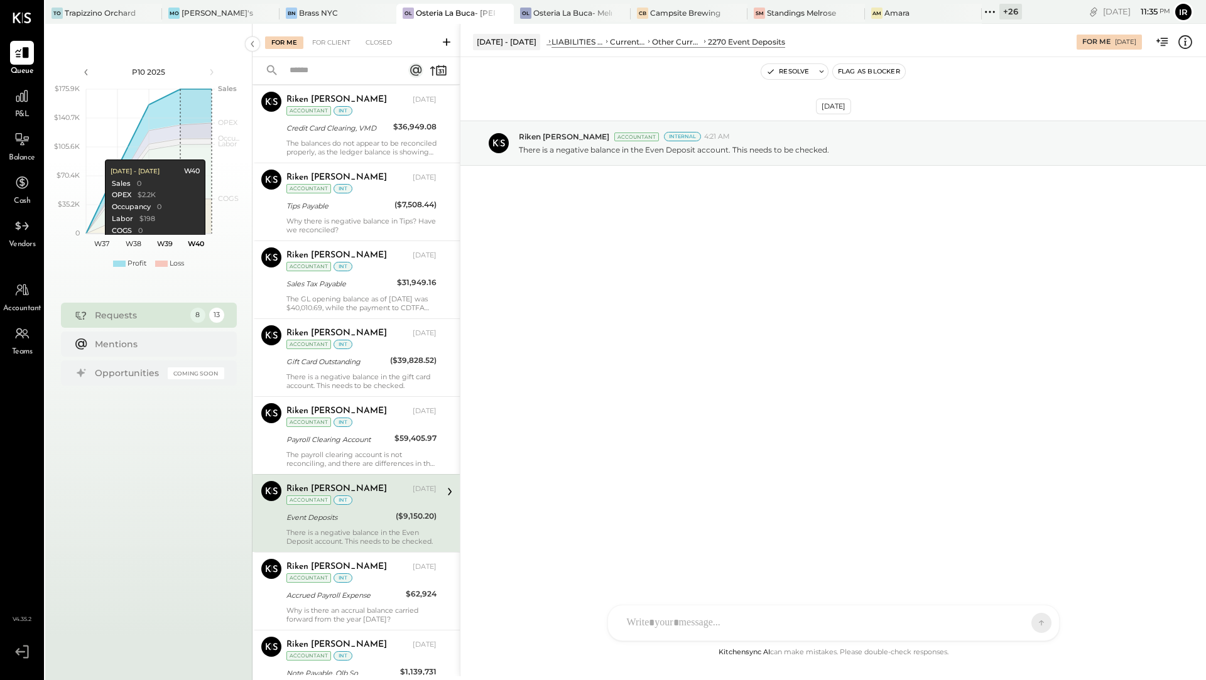
scroll to position [39, 0]
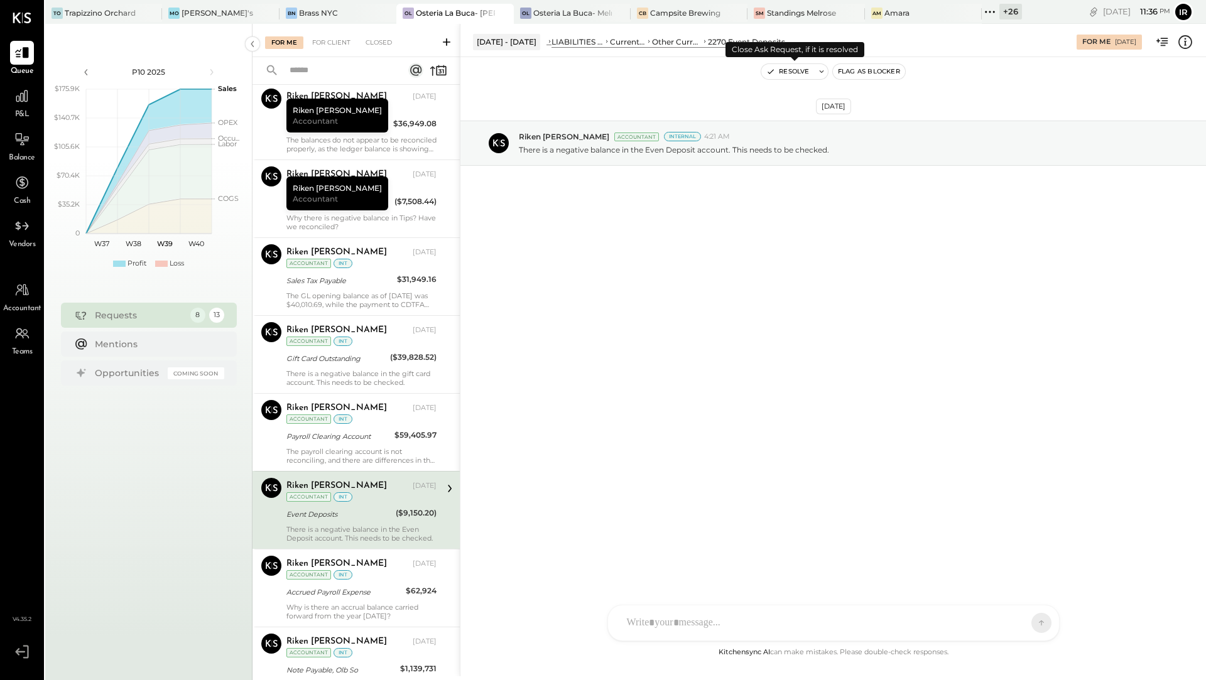
click at [798, 72] on button "Resolve" at bounding box center [787, 71] width 53 height 15
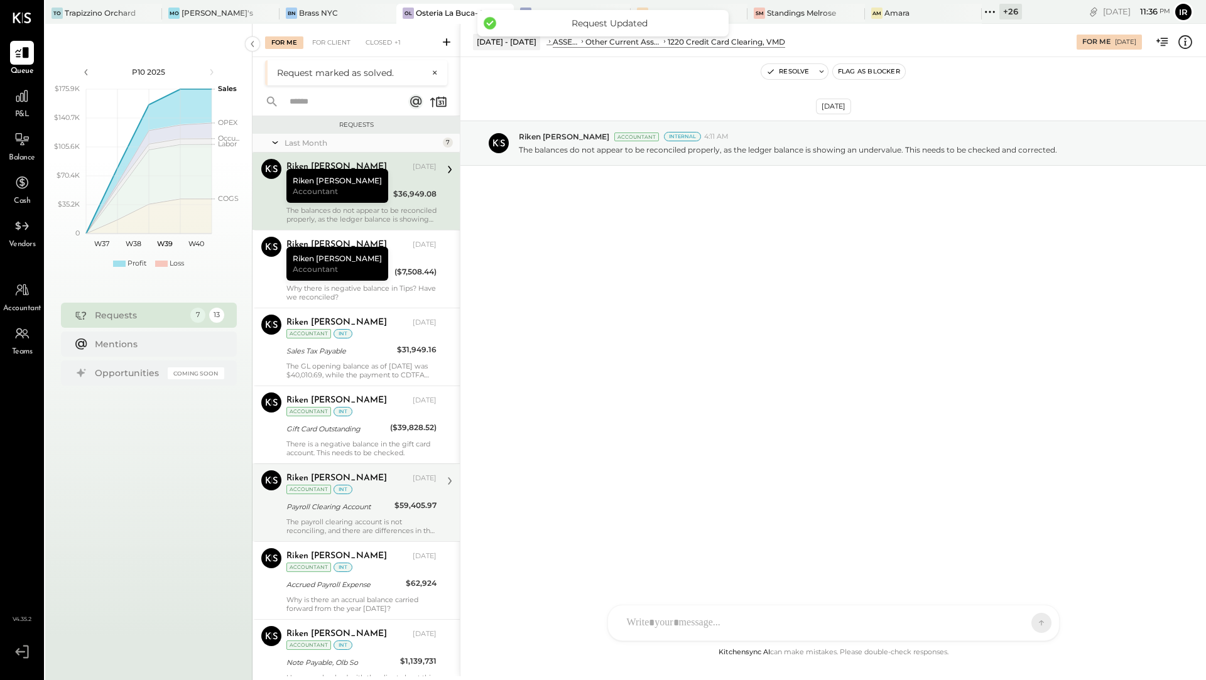
scroll to position [24, 0]
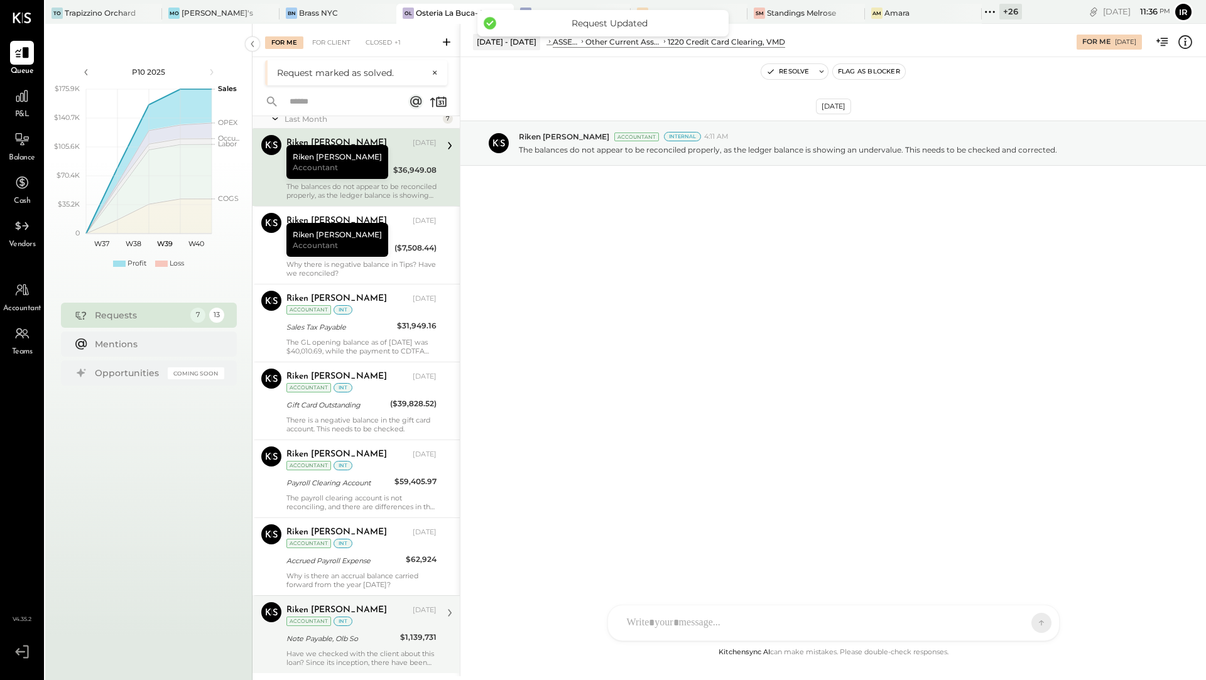
click at [338, 640] on div "Note Payable, Olb So" at bounding box center [341, 638] width 110 height 15
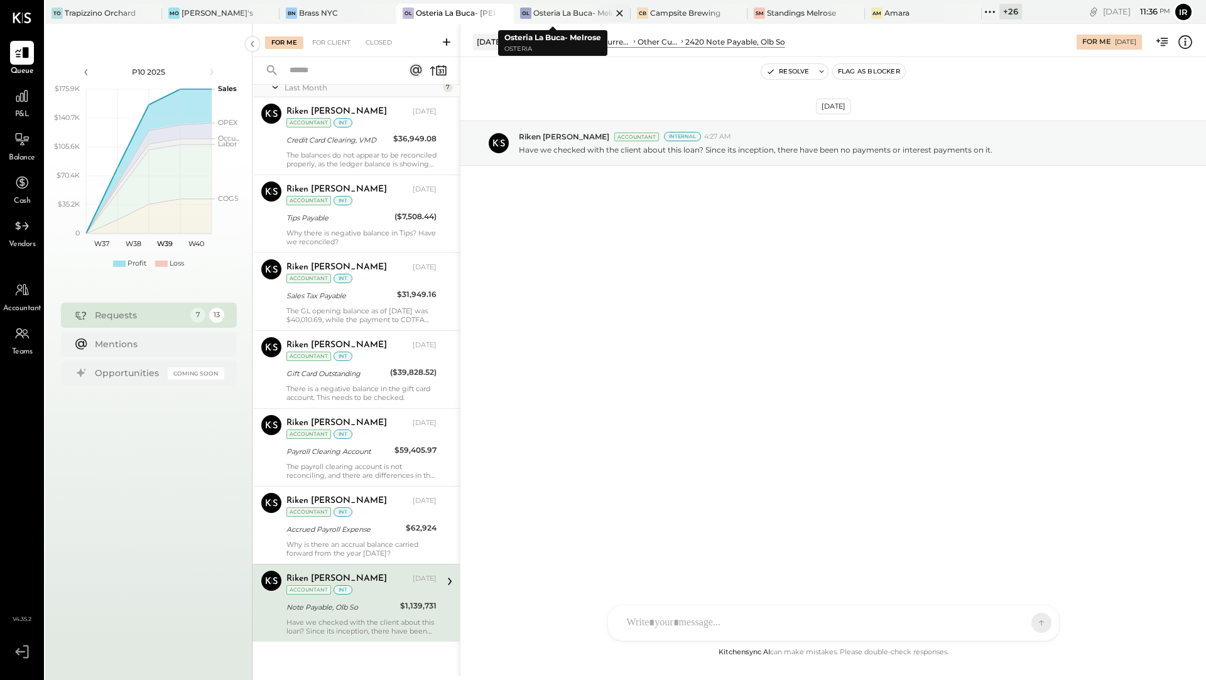
click at [533, 14] on div "Osteria La Buca- Melrose" at bounding box center [572, 13] width 78 height 11
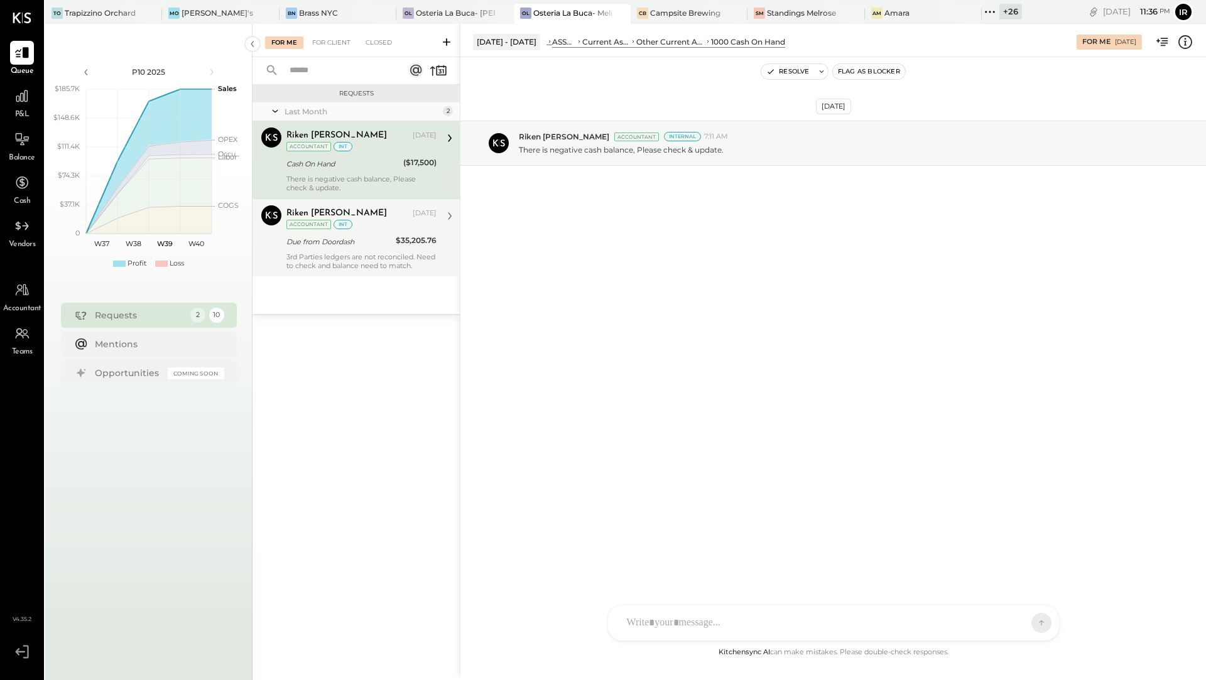
click at [357, 223] on div "Riken [PERSON_NAME] [DATE] Accountant int" at bounding box center [361, 218] width 150 height 26
